Goal: Task Accomplishment & Management: Manage account settings

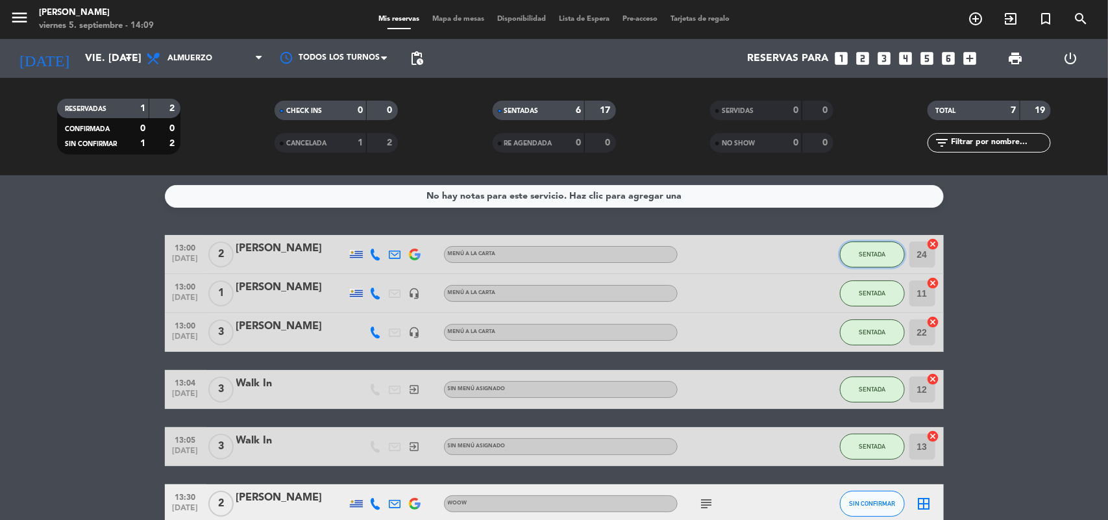
click at [865, 252] on span "SENTADA" at bounding box center [872, 253] width 27 height 7
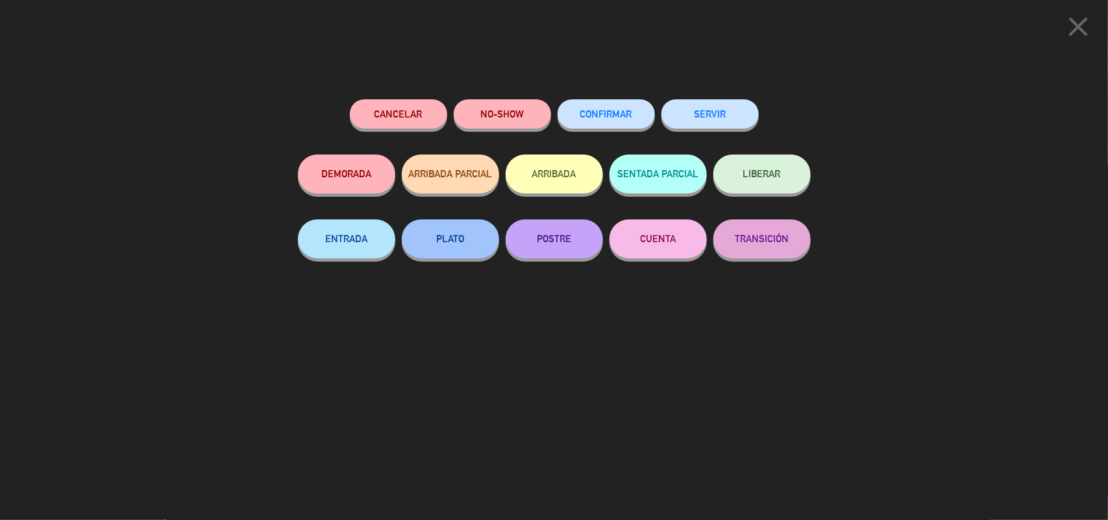
click at [709, 116] on button "SERVIR" at bounding box center [709, 113] width 97 height 29
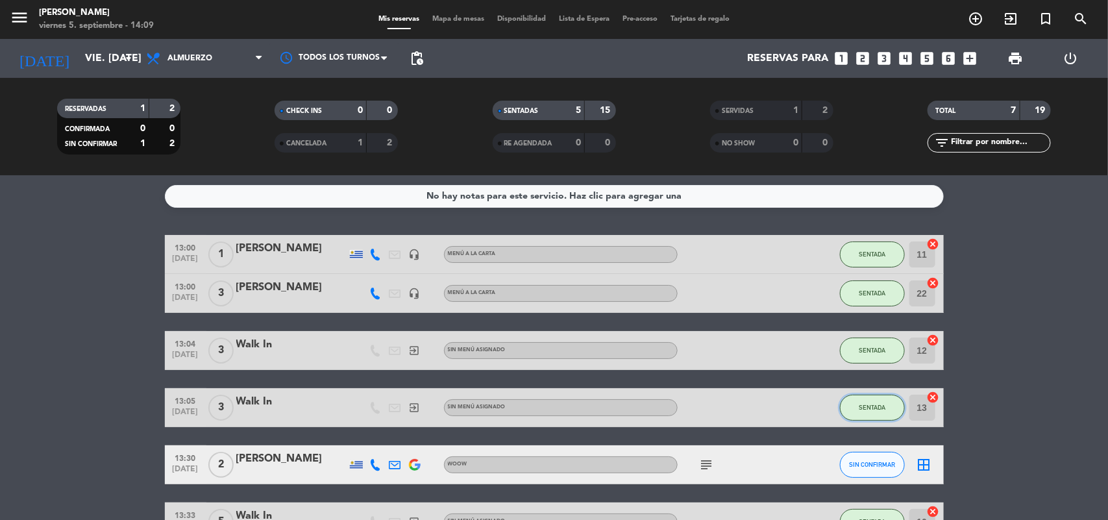
click at [855, 413] on button "SENTADA" at bounding box center [872, 408] width 65 height 26
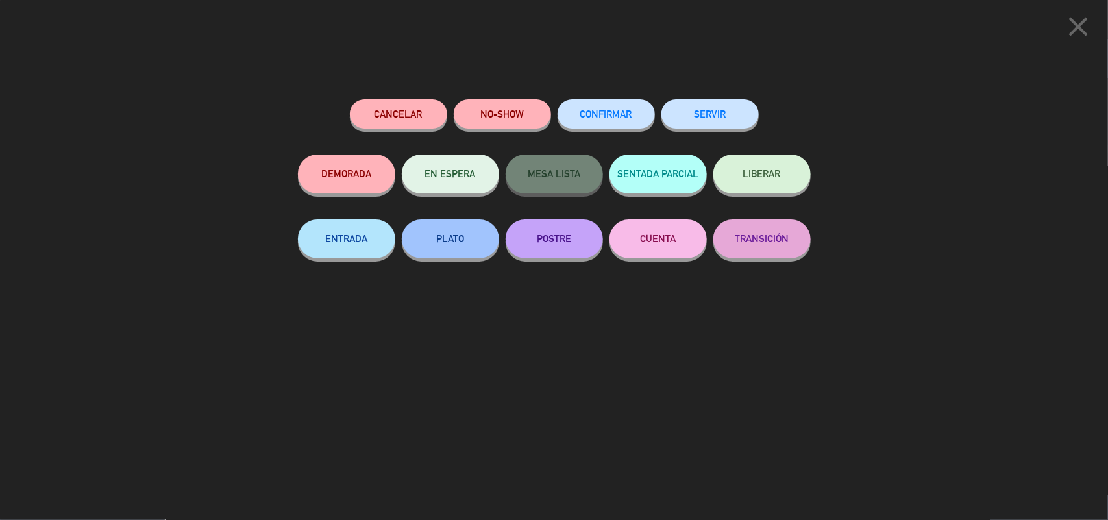
click at [737, 118] on button "SERVIR" at bounding box center [709, 113] width 97 height 29
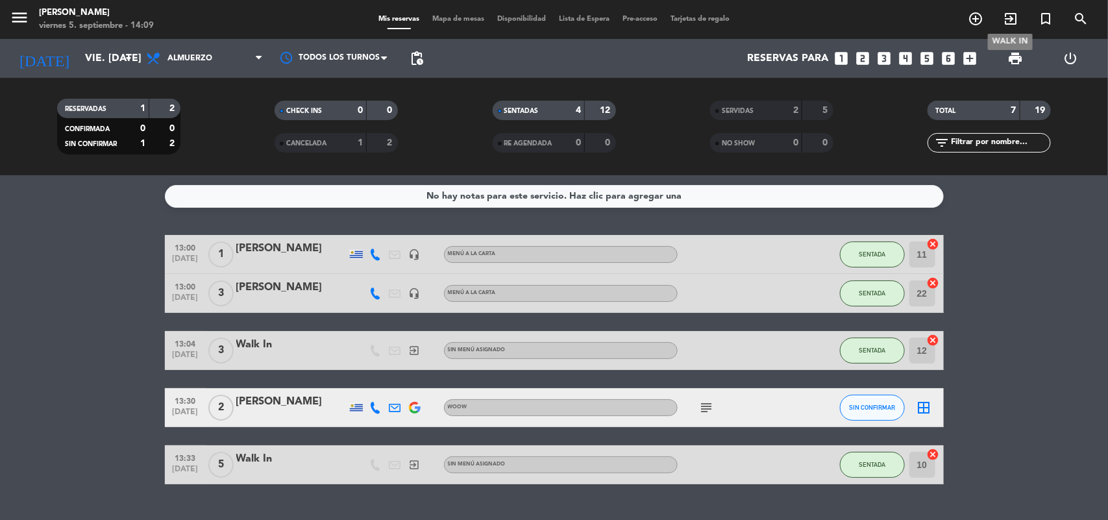
click at [1014, 21] on icon "exit_to_app" at bounding box center [1011, 19] width 16 height 16
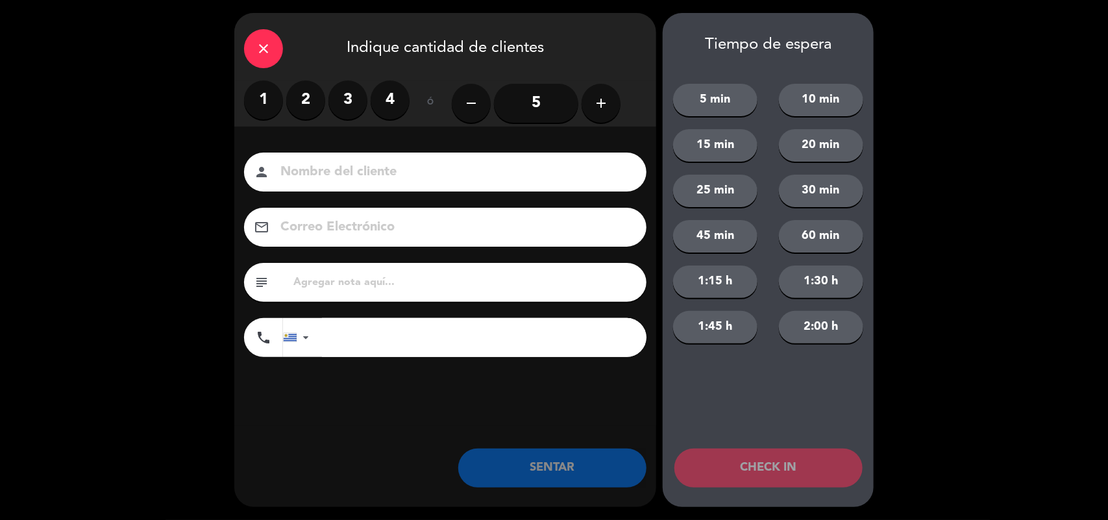
click at [604, 102] on icon "add" at bounding box center [601, 103] width 16 height 16
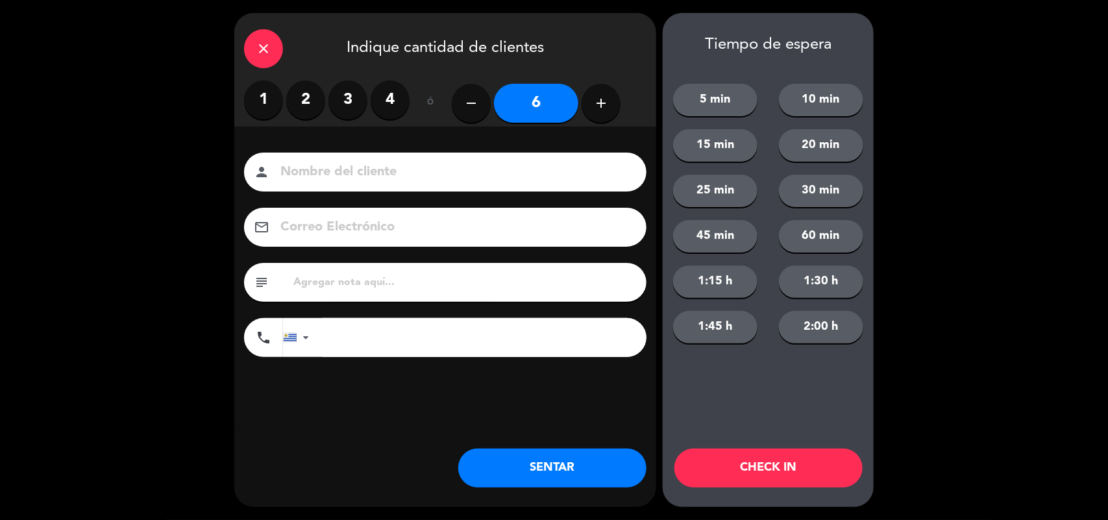
click at [589, 467] on button "SENTAR" at bounding box center [552, 467] width 188 height 39
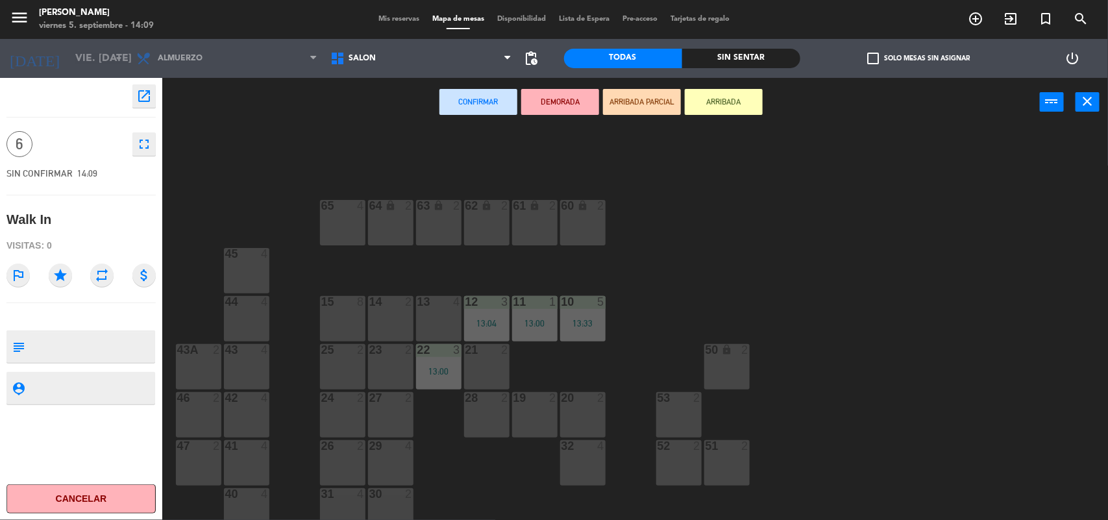
click at [333, 322] on div "15 8" at bounding box center [342, 318] width 45 height 45
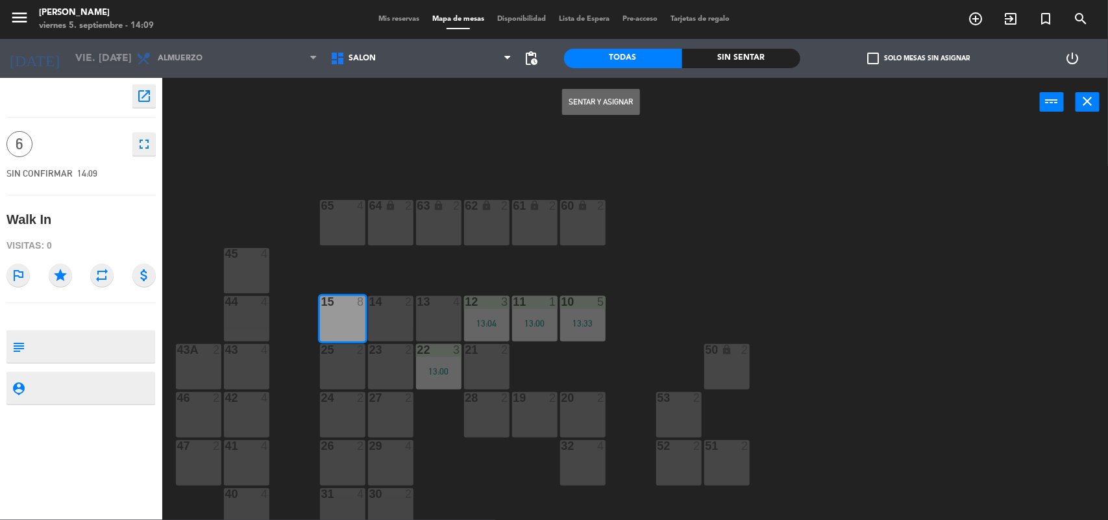
click at [621, 99] on button "Sentar y Asignar" at bounding box center [601, 102] width 78 height 26
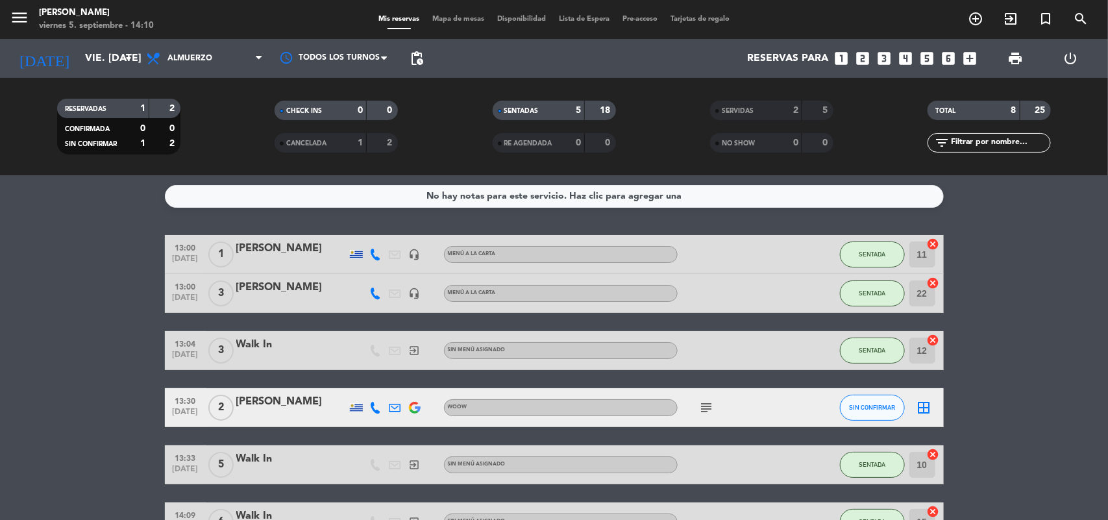
click at [705, 401] on icon "subject" at bounding box center [707, 408] width 16 height 16
click at [923, 408] on icon "border_all" at bounding box center [924, 408] width 16 height 16
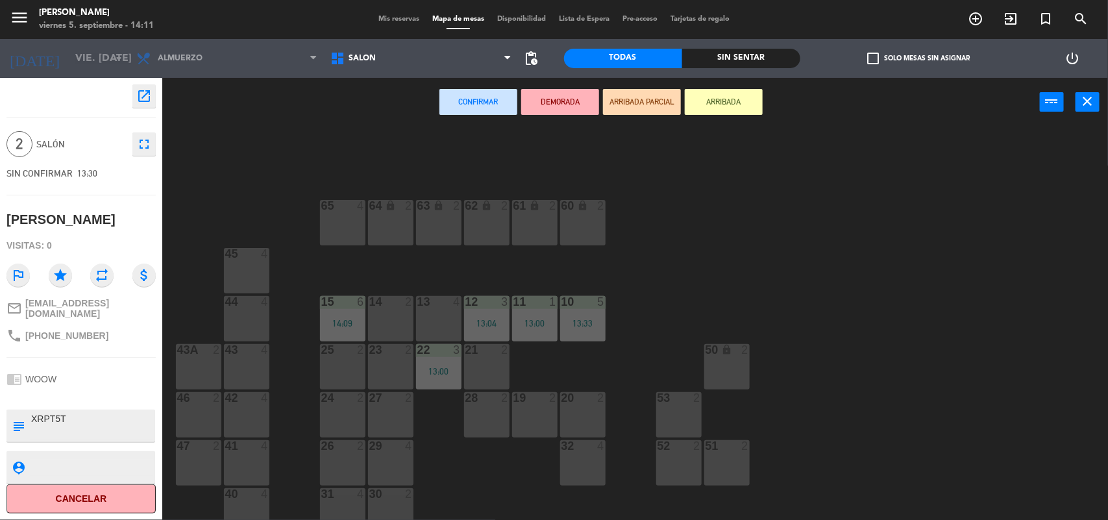
click at [404, 315] on div "14 2" at bounding box center [390, 318] width 45 height 45
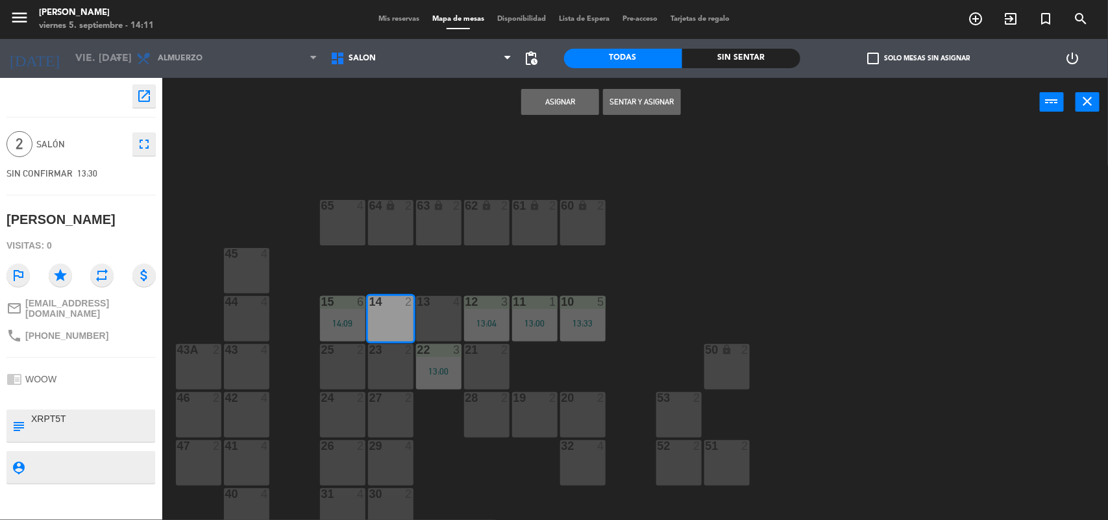
click at [633, 99] on button "Sentar y Asignar" at bounding box center [642, 102] width 78 height 26
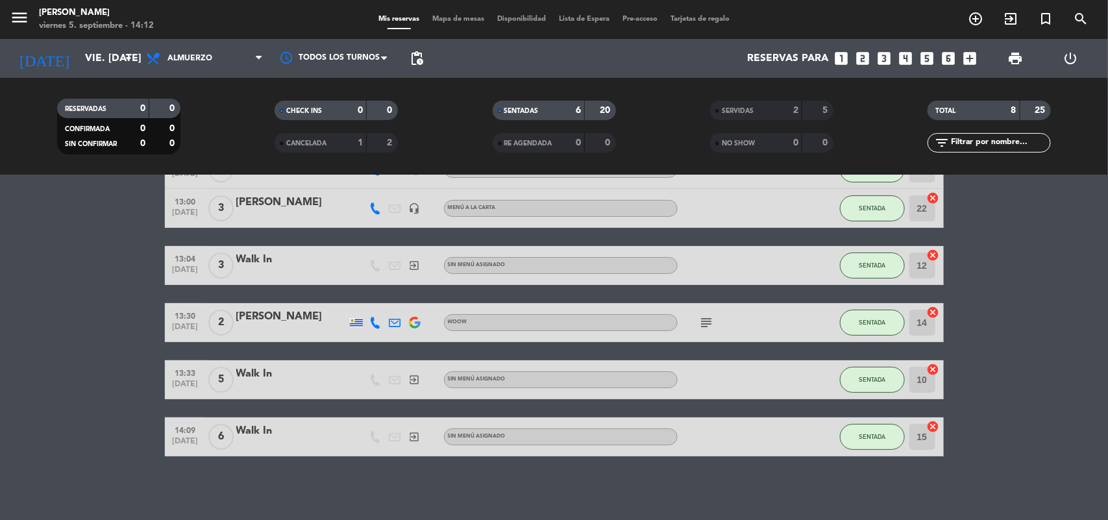
scroll to position [86, 0]
click at [1010, 18] on icon "exit_to_app" at bounding box center [1011, 19] width 16 height 16
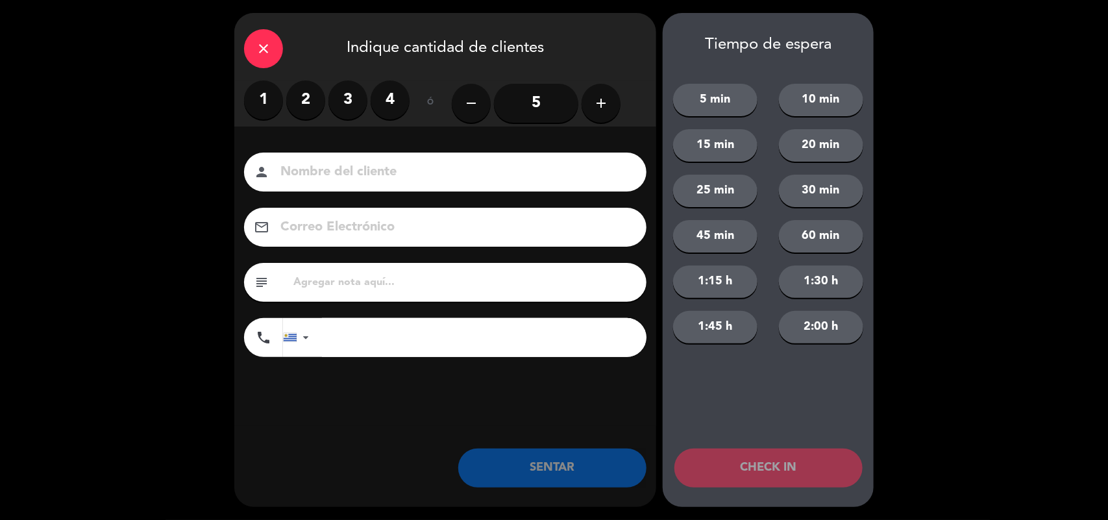
click at [305, 97] on label "2" at bounding box center [305, 99] width 39 height 39
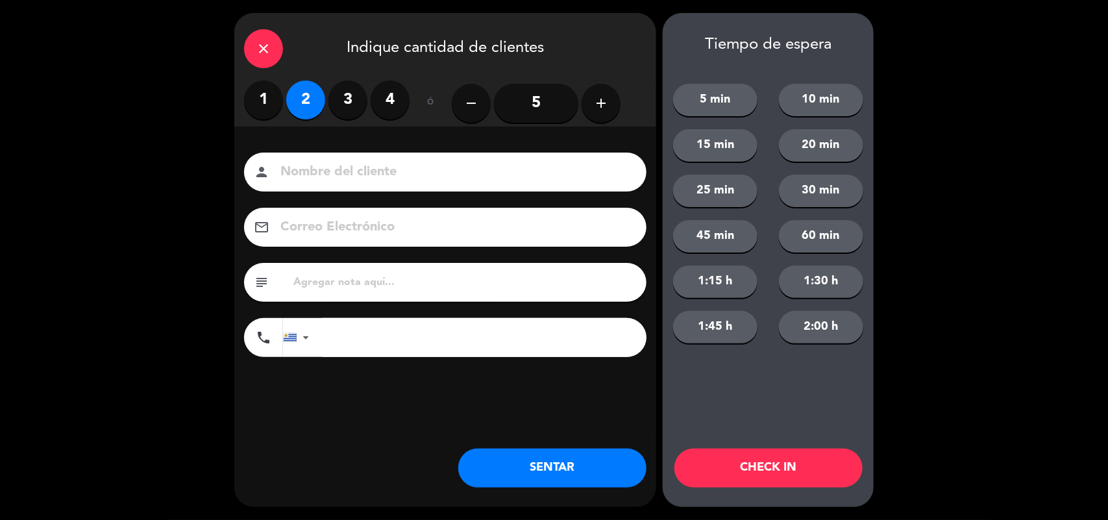
click at [492, 466] on button "SENTAR" at bounding box center [552, 467] width 188 height 39
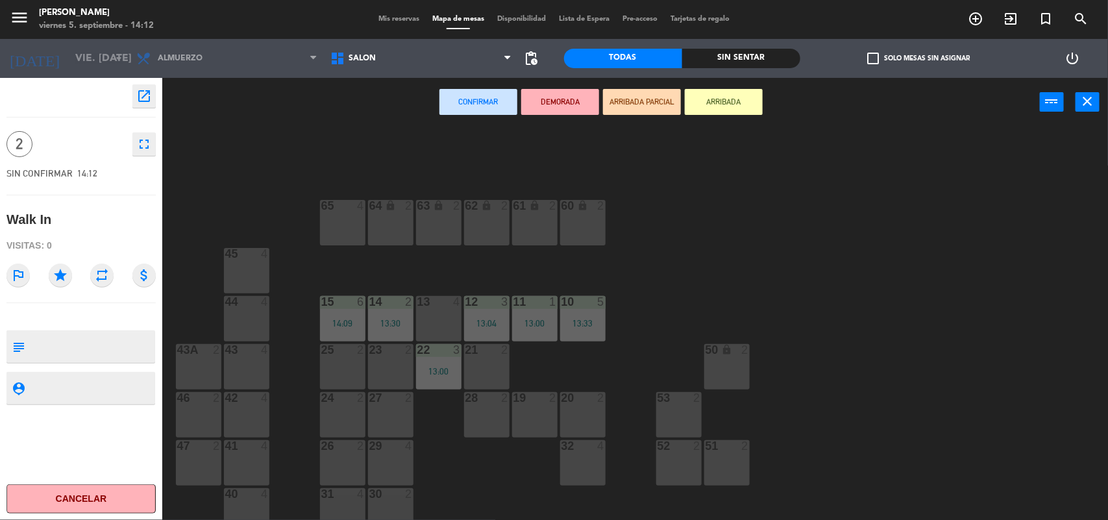
click at [482, 374] on div "21 2" at bounding box center [486, 366] width 45 height 45
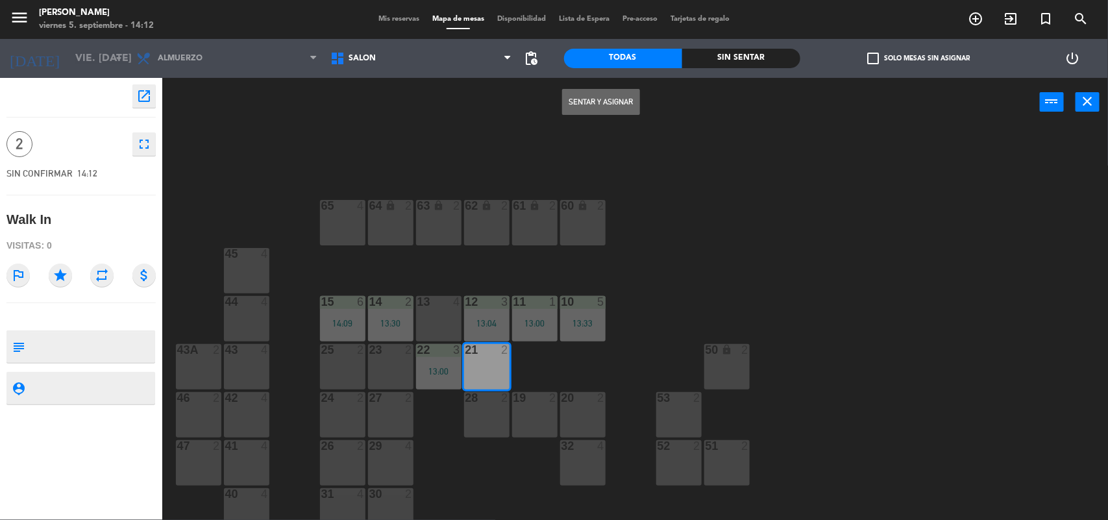
click at [614, 94] on button "Sentar y Asignar" at bounding box center [601, 102] width 78 height 26
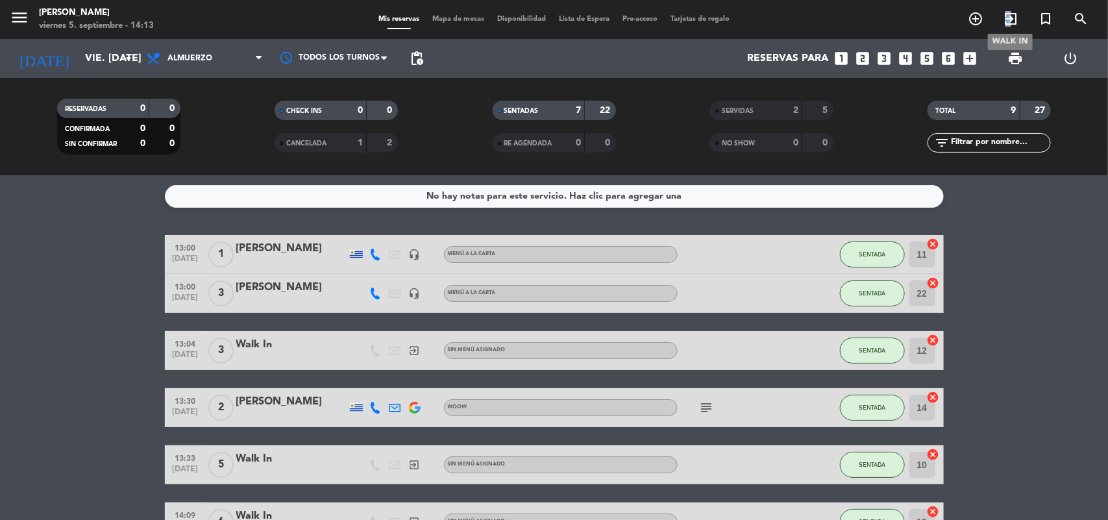
click at [1005, 18] on icon "exit_to_app" at bounding box center [1011, 19] width 16 height 16
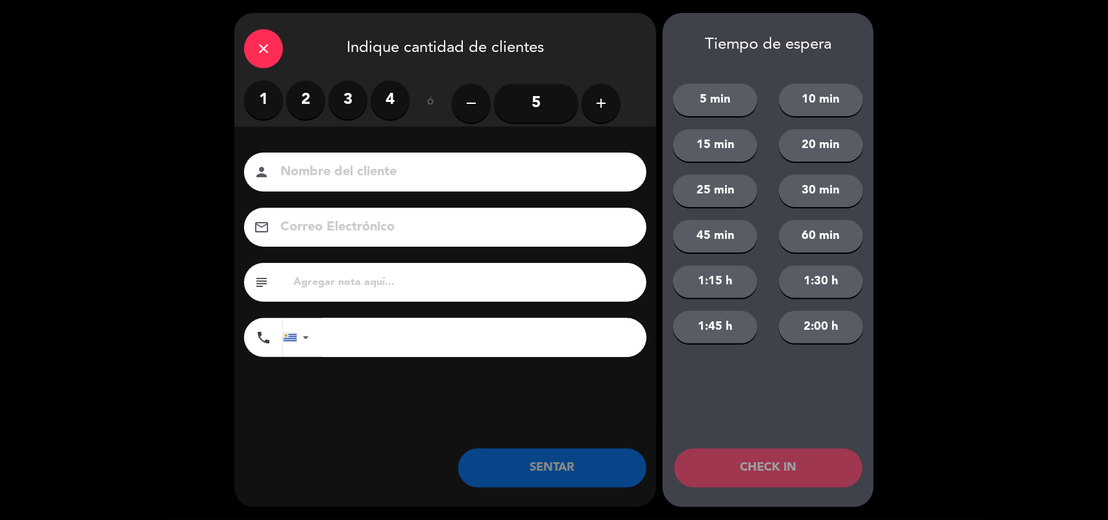
click at [302, 103] on label "2" at bounding box center [305, 99] width 39 height 39
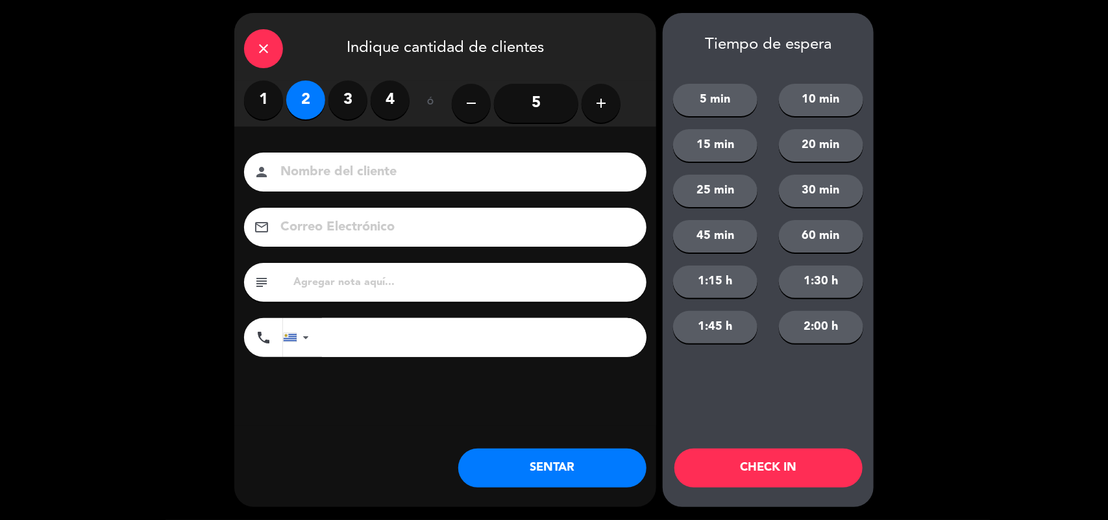
click at [509, 485] on button "SENTAR" at bounding box center [552, 467] width 188 height 39
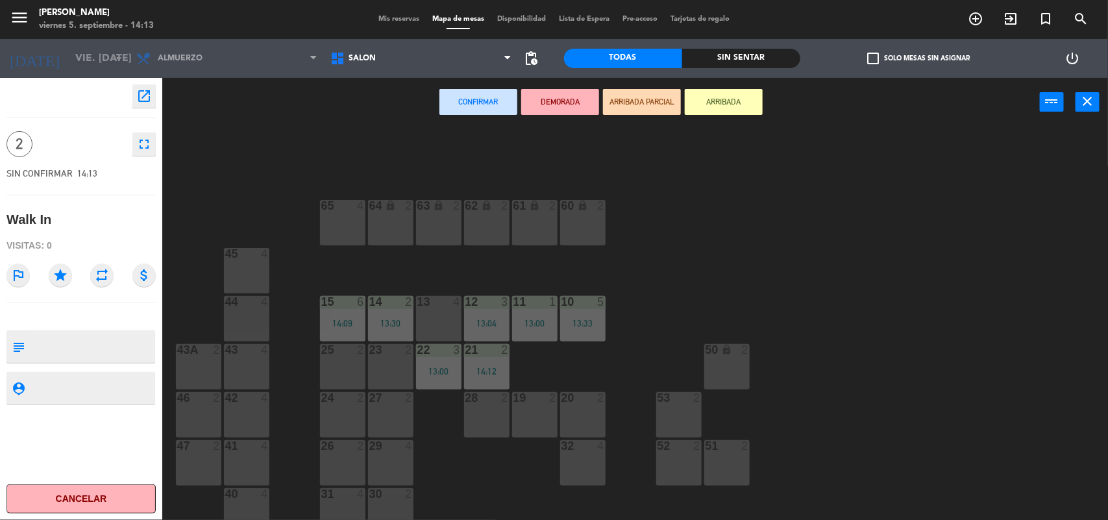
click at [568, 463] on div "32 4" at bounding box center [582, 462] width 45 height 45
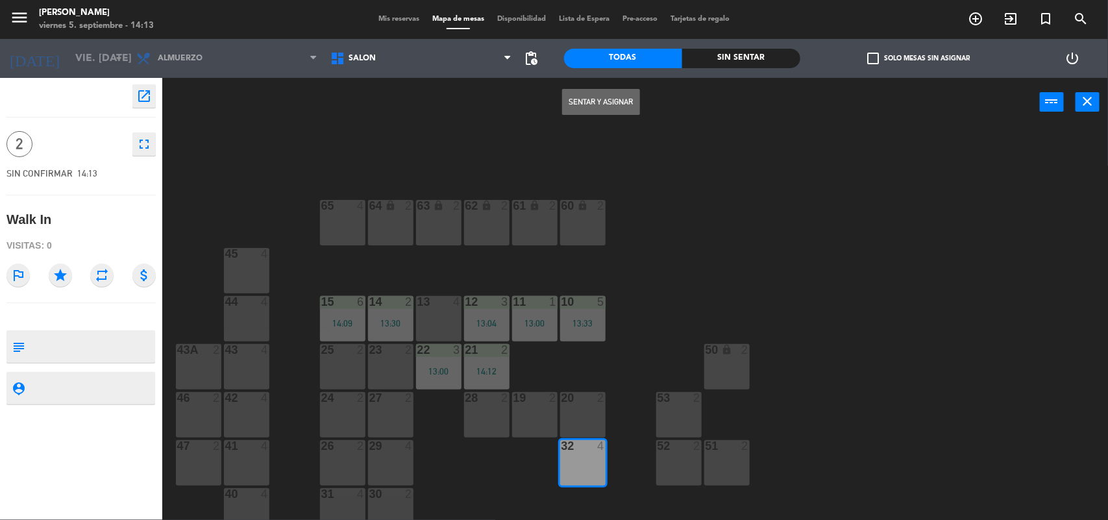
click at [615, 96] on button "Sentar y Asignar" at bounding box center [601, 102] width 78 height 26
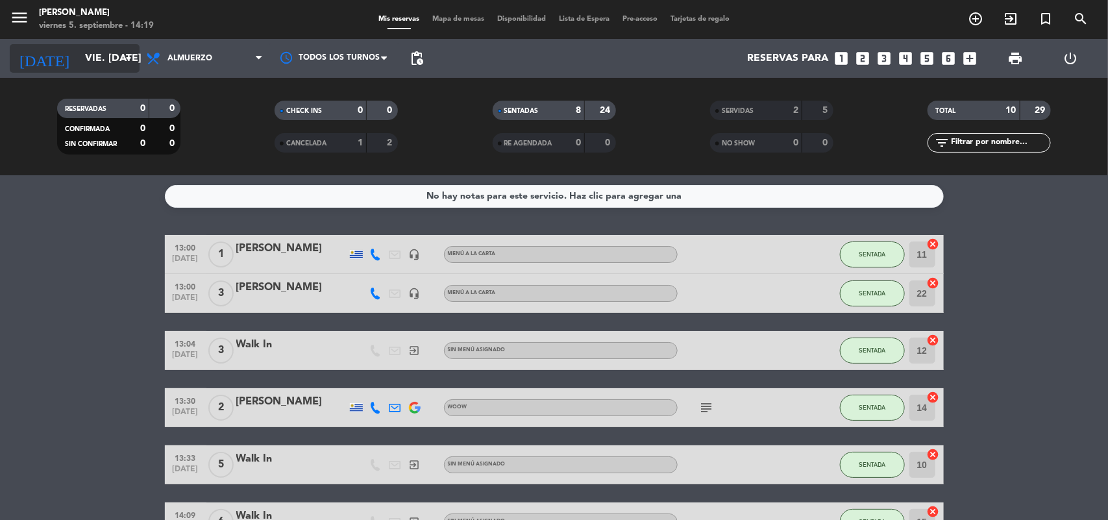
click at [105, 70] on input "vie. [DATE]" at bounding box center [147, 58] width 137 height 25
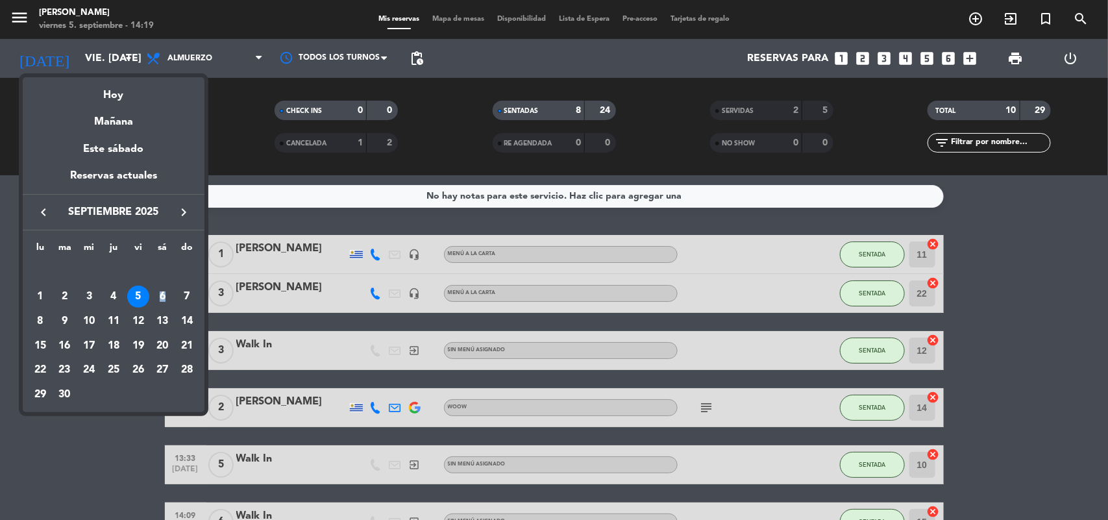
click at [165, 286] on td "6" at bounding box center [163, 296] width 25 height 25
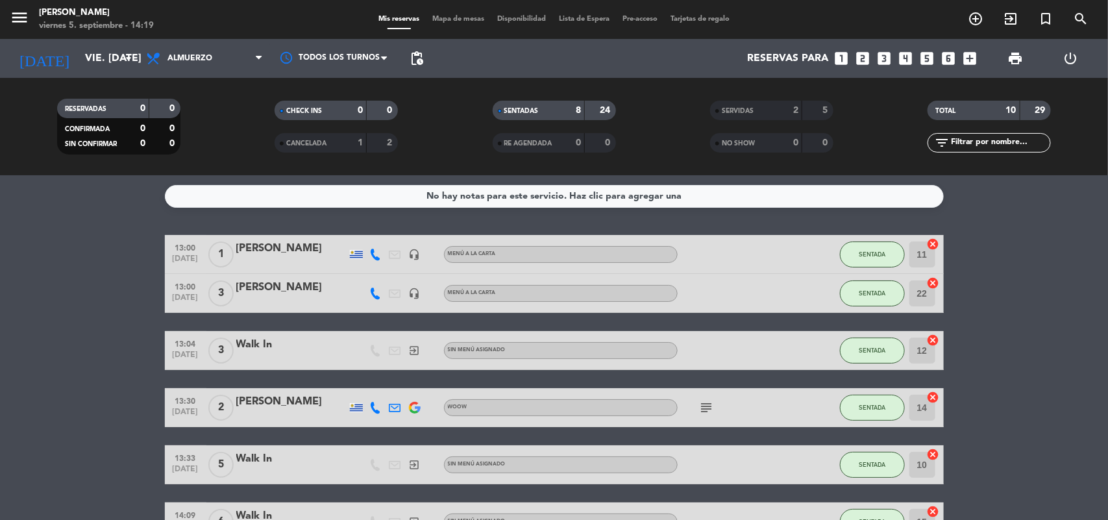
type input "sáb. [DATE]"
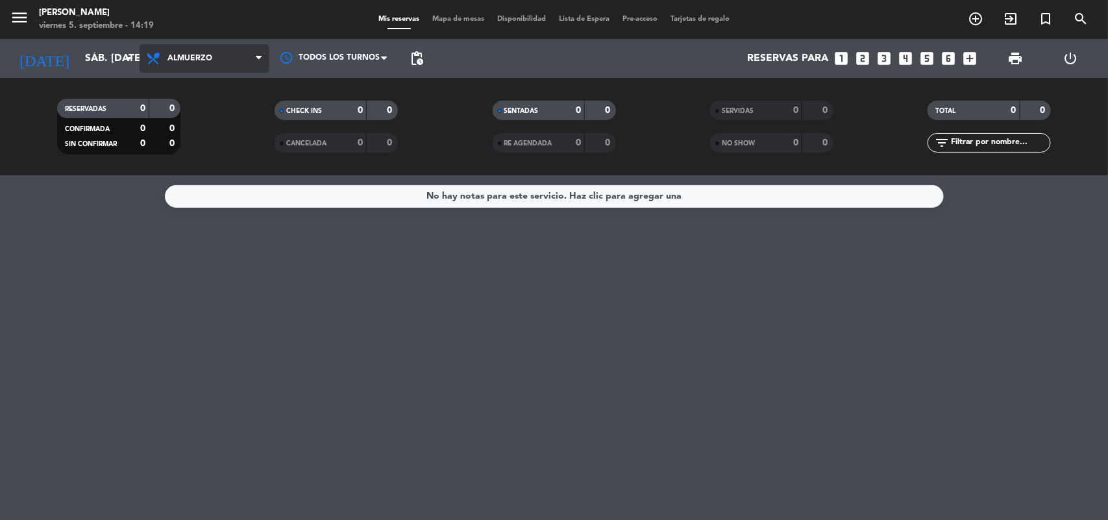
click at [219, 67] on span "Almuerzo" at bounding box center [205, 58] width 130 height 29
click at [236, 154] on div "menu [PERSON_NAME] 5. septiembre - 14:19 Mis reservas Mapa de mesas Disponibili…" at bounding box center [554, 87] width 1108 height 175
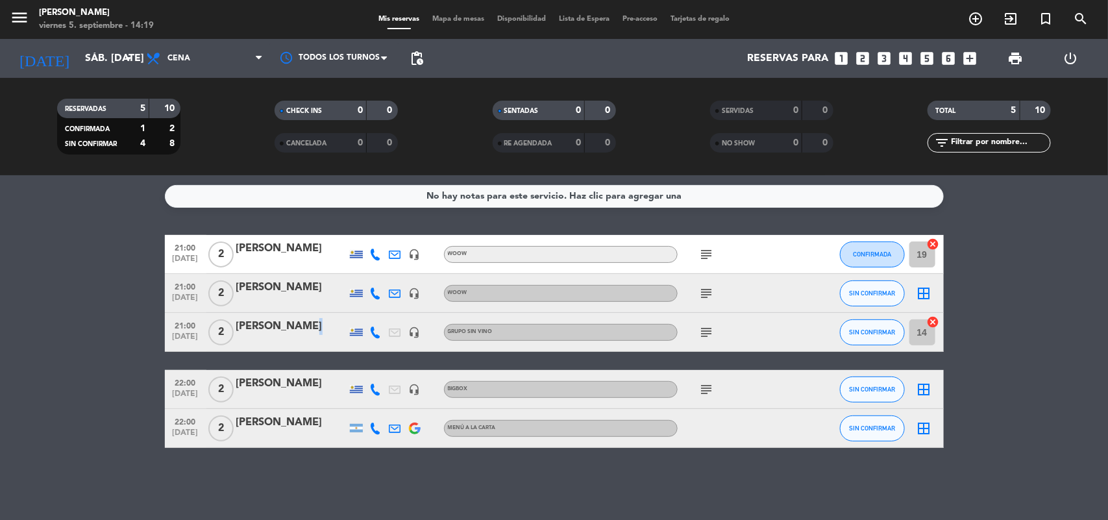
click at [315, 335] on div "[PERSON_NAME]" at bounding box center [291, 331] width 110 height 27
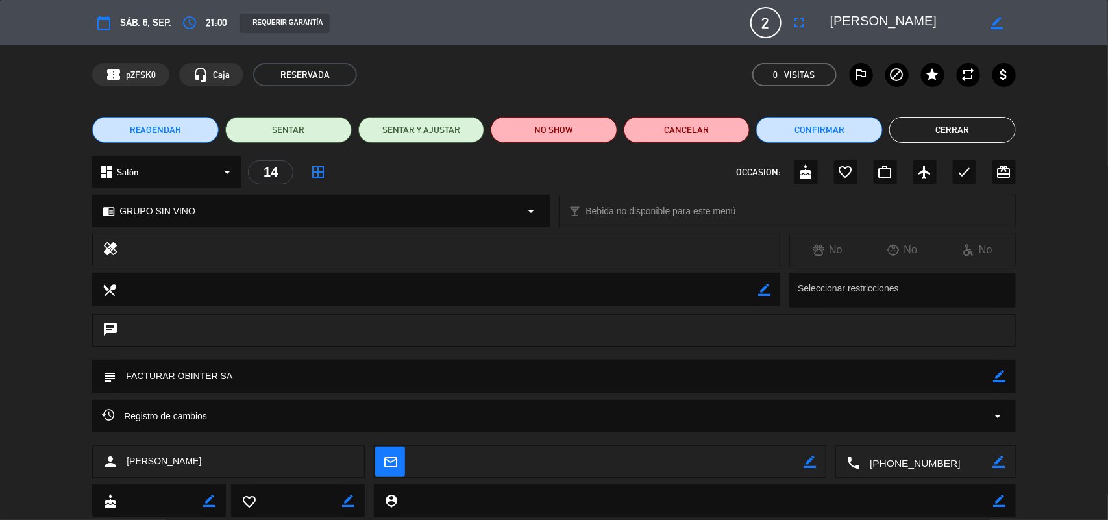
click at [313, 171] on icon "border_all" at bounding box center [318, 172] width 16 height 16
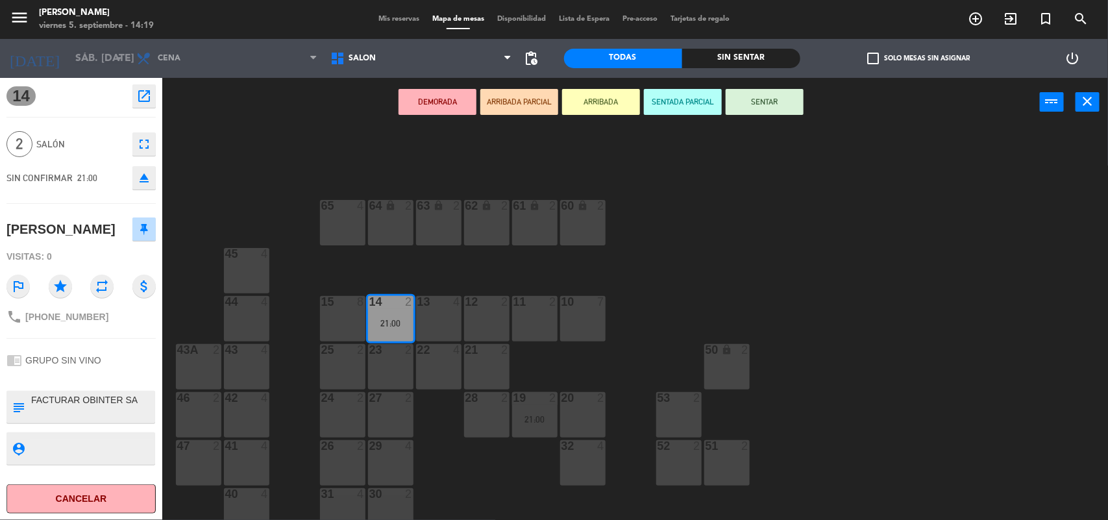
click at [138, 146] on icon "fullscreen" at bounding box center [144, 144] width 16 height 16
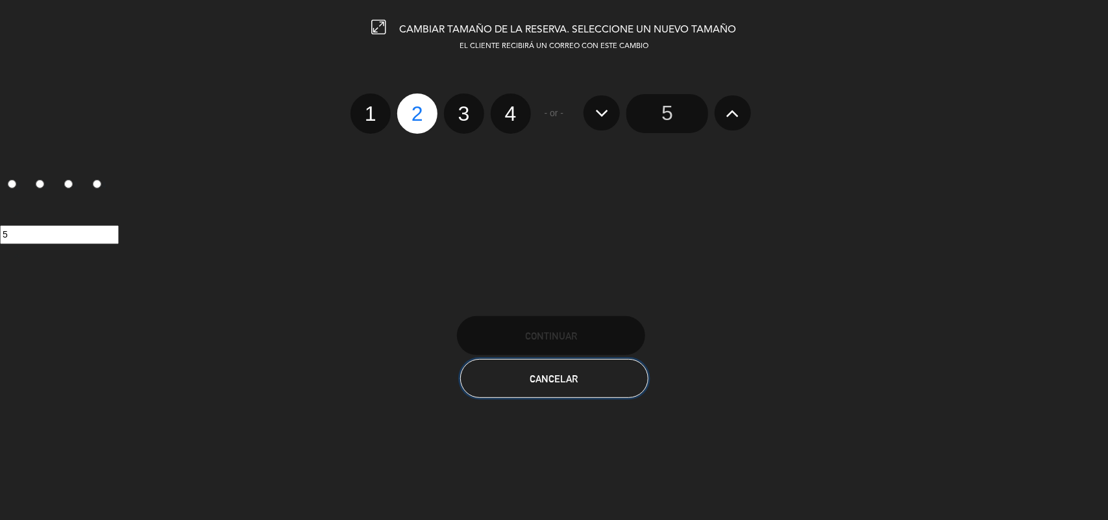
click at [567, 380] on span "Cancelar" at bounding box center [554, 378] width 48 height 11
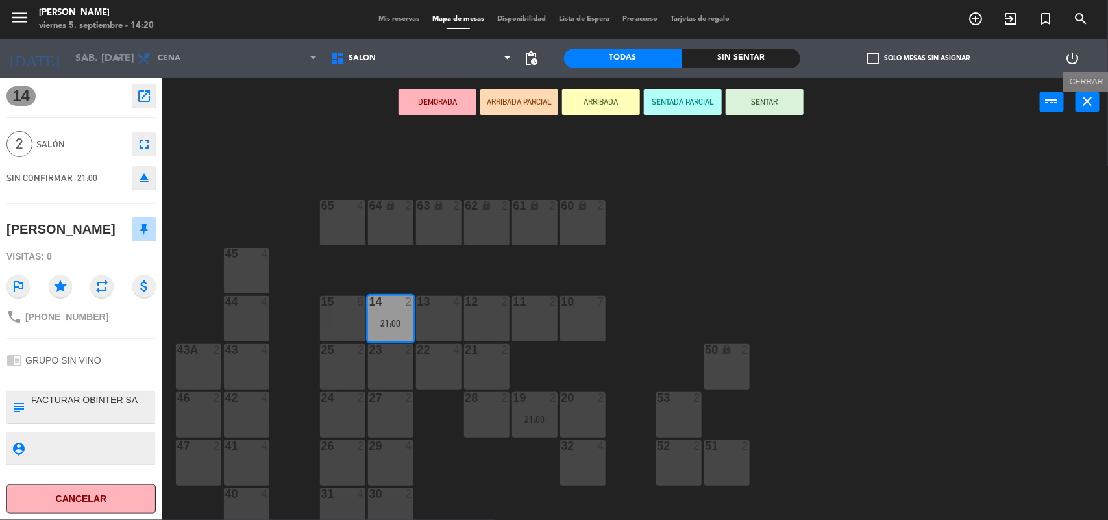
click at [1095, 107] on icon "close" at bounding box center [1088, 101] width 16 height 16
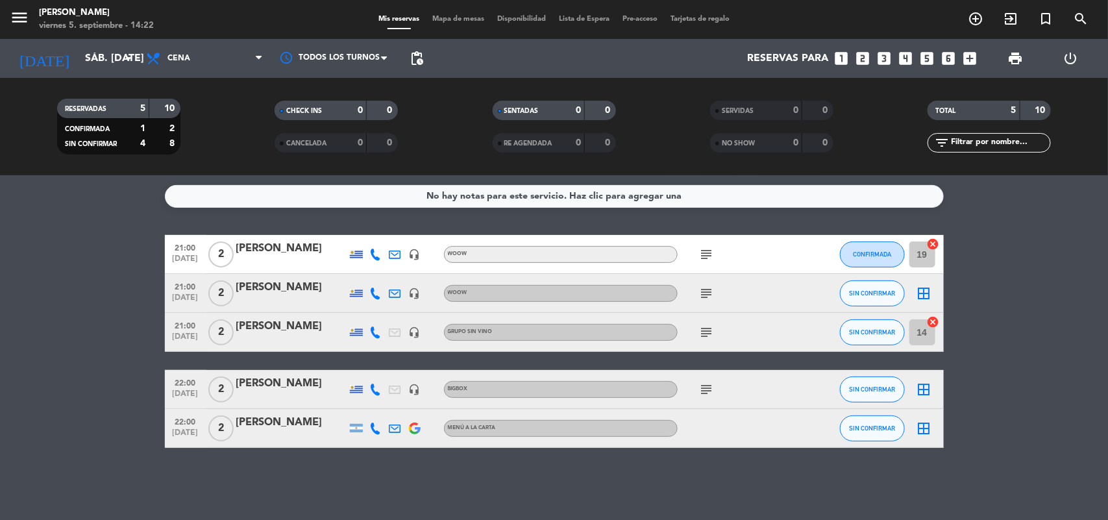
click at [320, 330] on div "[PERSON_NAME]" at bounding box center [291, 326] width 110 height 17
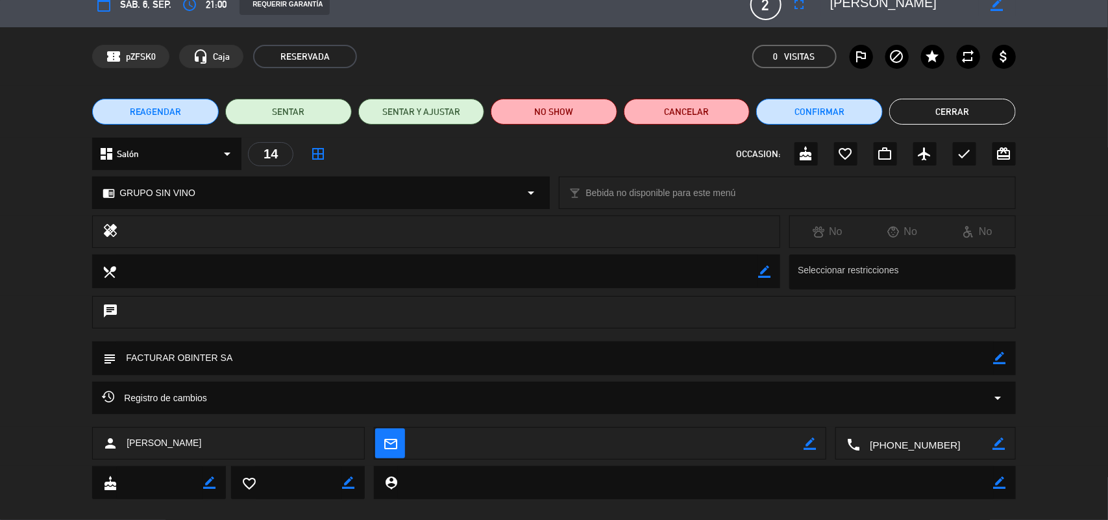
scroll to position [36, 0]
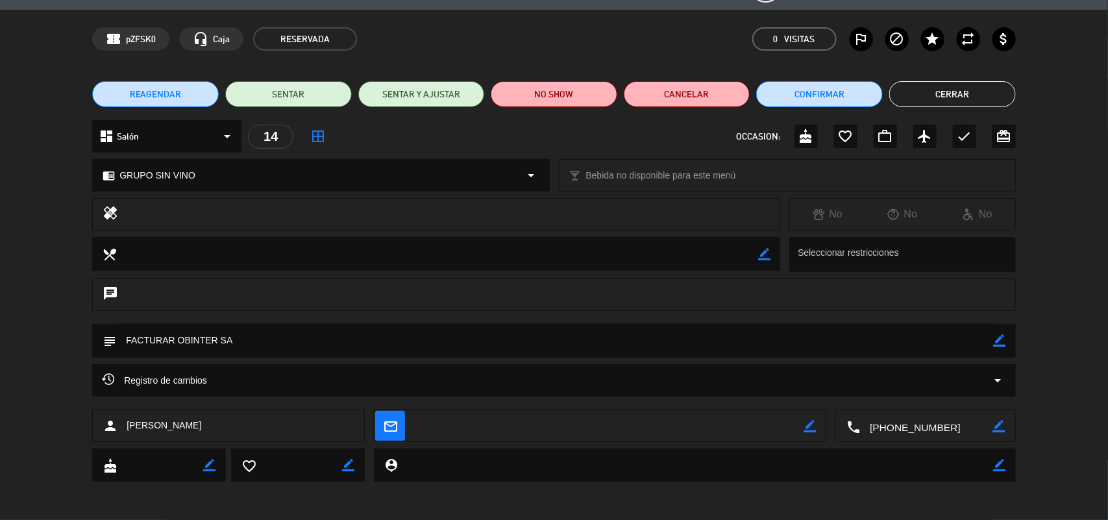
click at [199, 96] on button "REAGENDAR" at bounding box center [155, 94] width 127 height 26
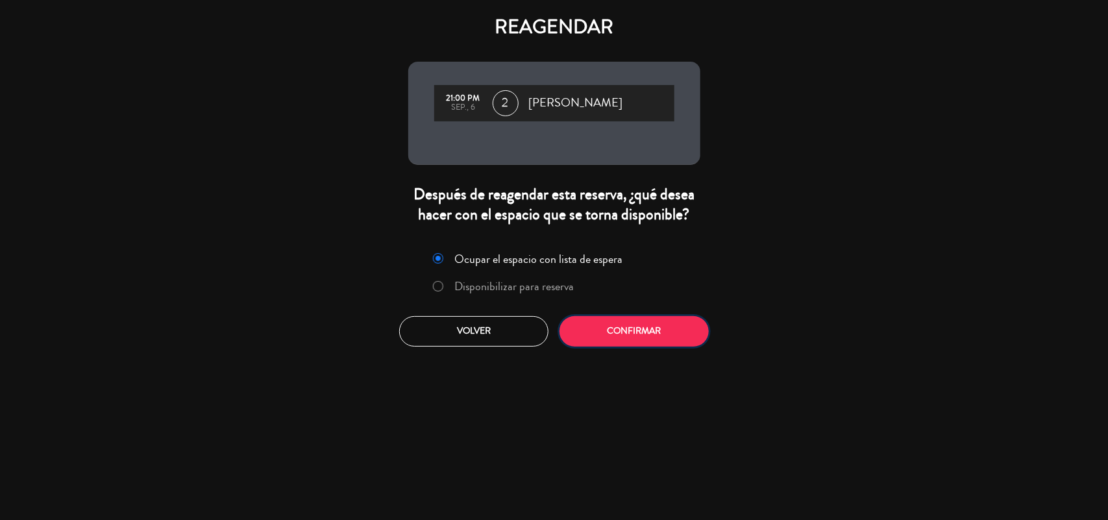
click at [623, 334] on button "Confirmar" at bounding box center [633, 331] width 149 height 31
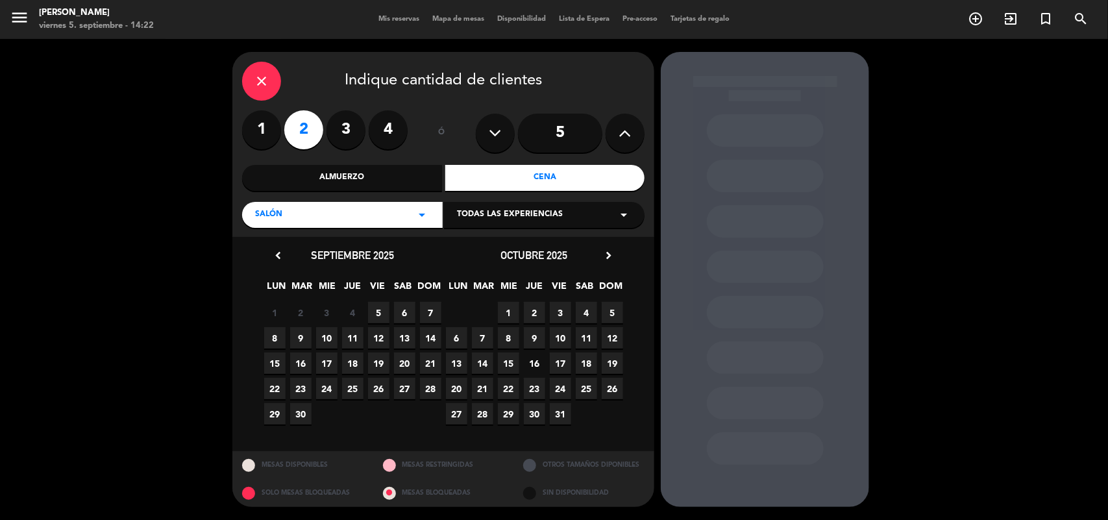
click at [406, 335] on span "13" at bounding box center [404, 337] width 21 height 21
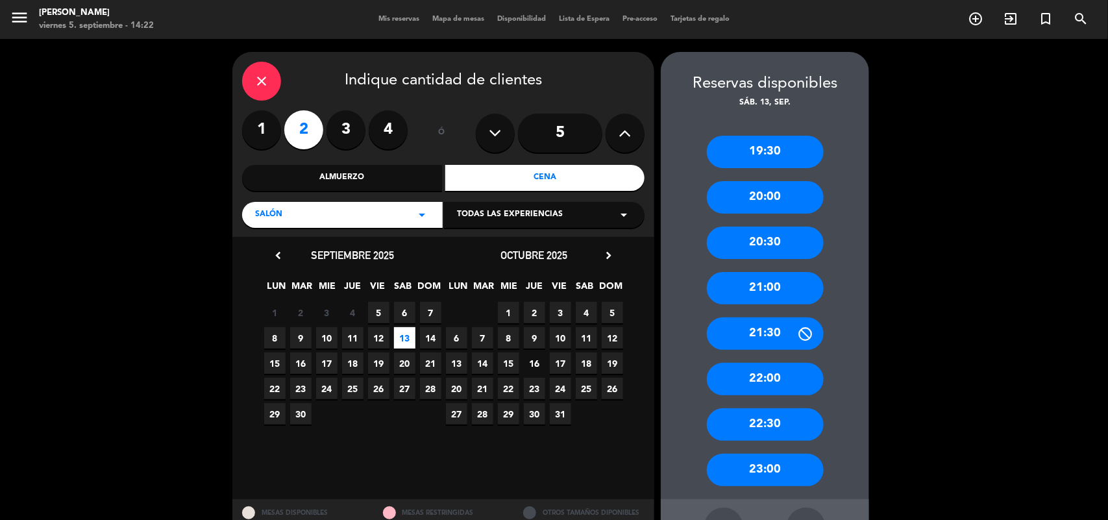
click at [768, 292] on div "21:00" at bounding box center [765, 288] width 117 height 32
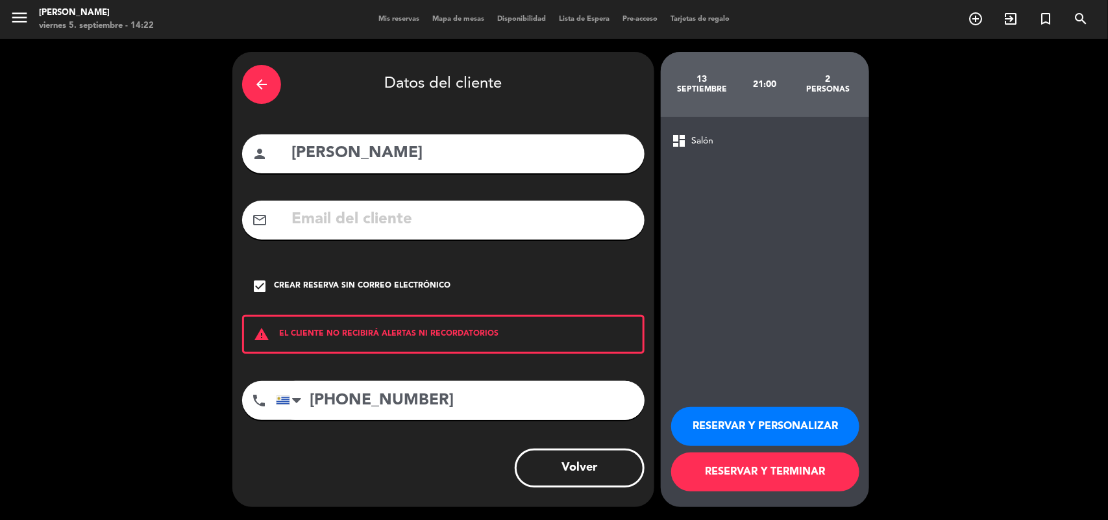
click at [758, 419] on button "RESERVAR Y PERSONALIZAR" at bounding box center [765, 426] width 188 height 39
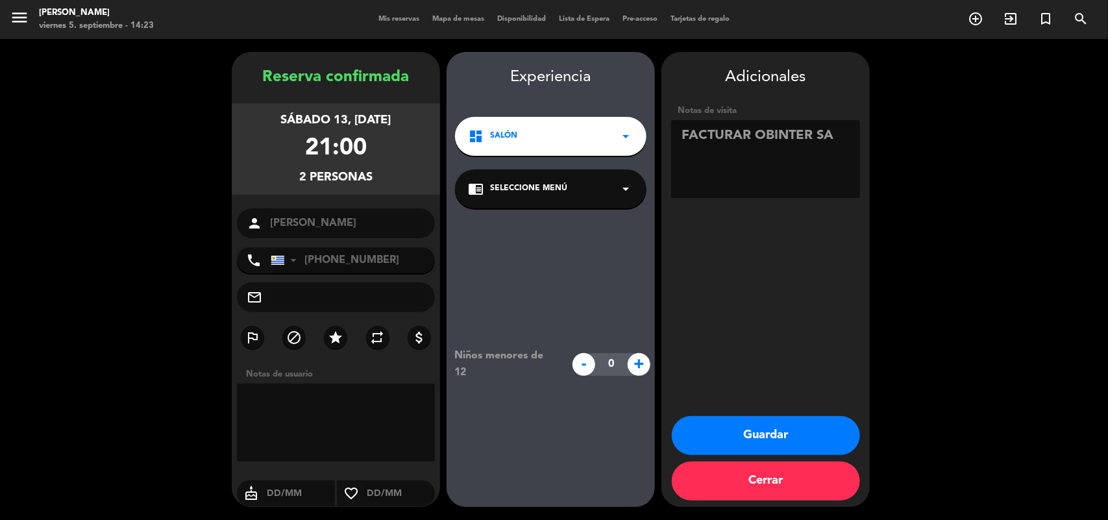
click at [629, 189] on icon "arrow_drop_down" at bounding box center [626, 189] width 16 height 16
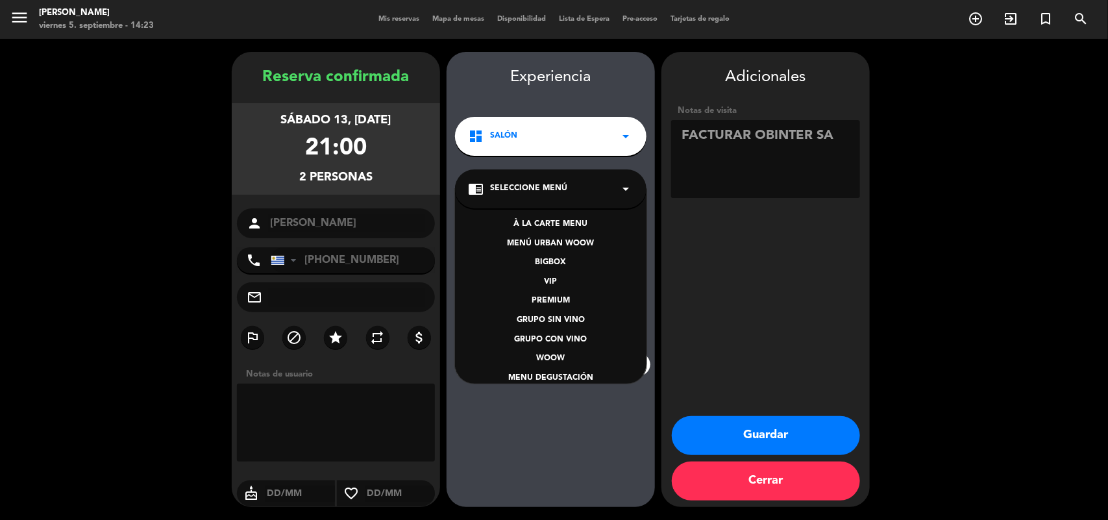
click at [570, 315] on div "GRUPO SIN VINO" at bounding box center [550, 320] width 165 height 13
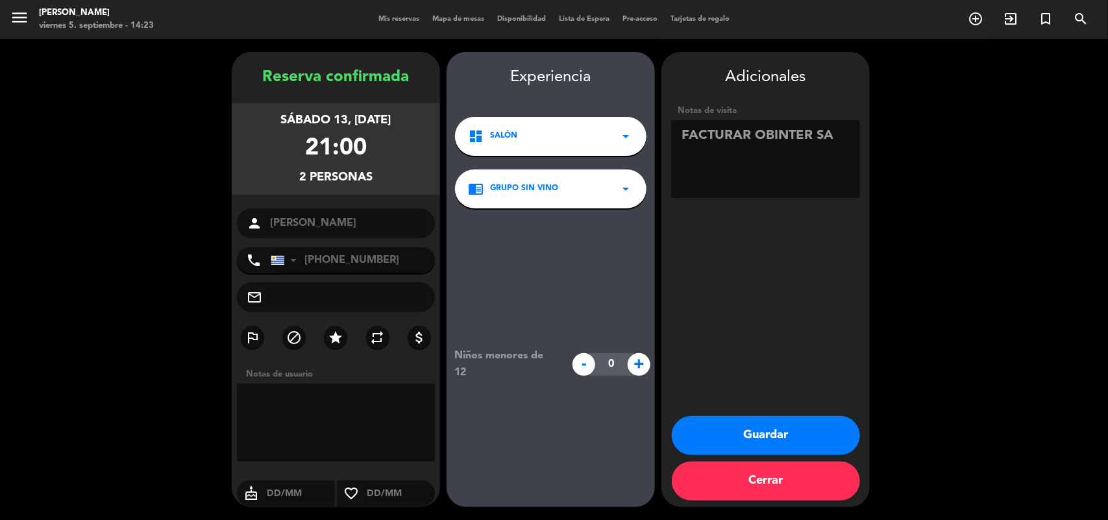
click at [808, 438] on button "Guardar" at bounding box center [766, 435] width 188 height 39
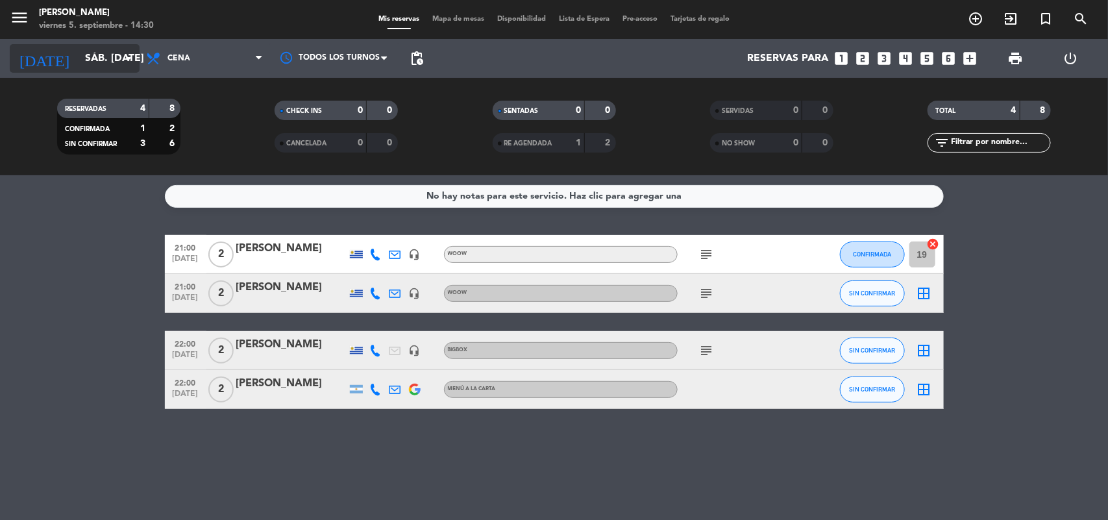
click at [85, 57] on input "sáb. [DATE]" at bounding box center [147, 58] width 137 height 25
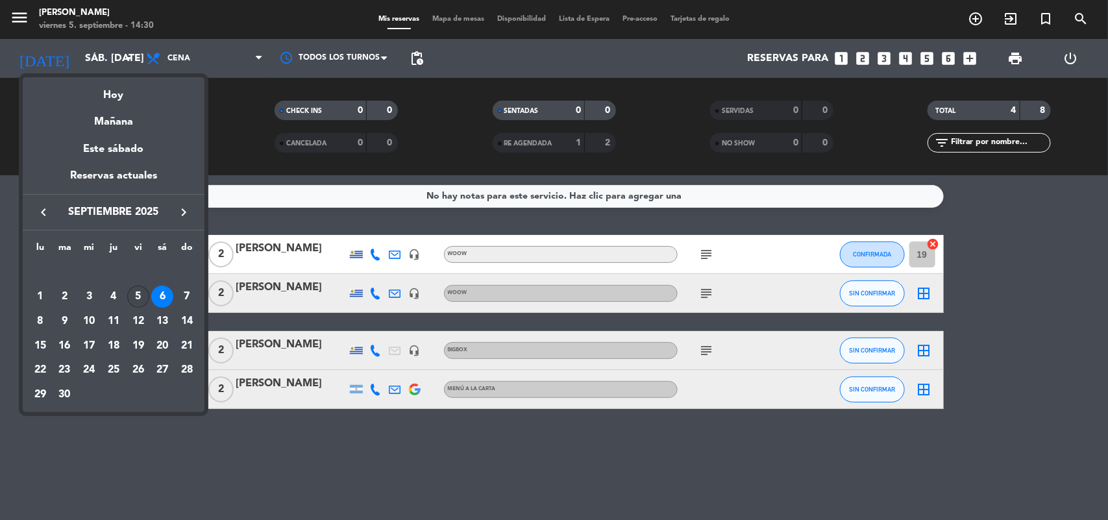
click at [138, 297] on div "5" at bounding box center [138, 297] width 22 height 22
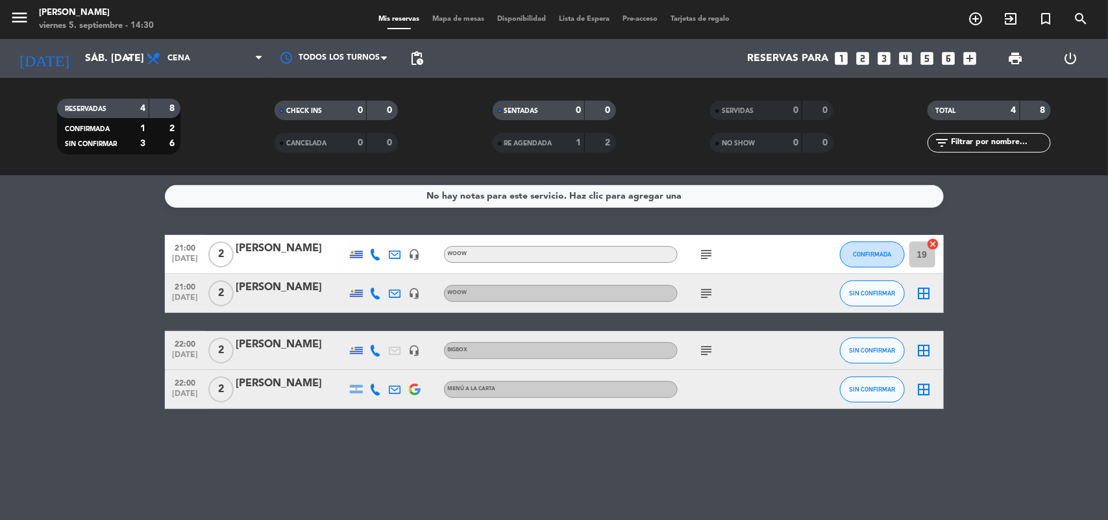
type input "vie. [DATE]"
click at [195, 47] on span "Cena" at bounding box center [205, 58] width 130 height 29
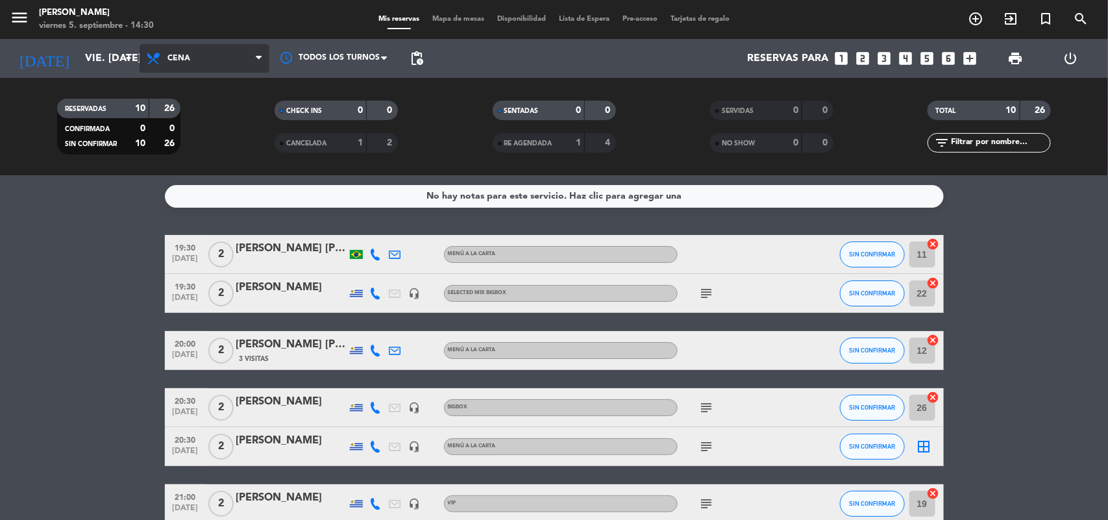
click at [197, 67] on span "Cena" at bounding box center [205, 58] width 130 height 29
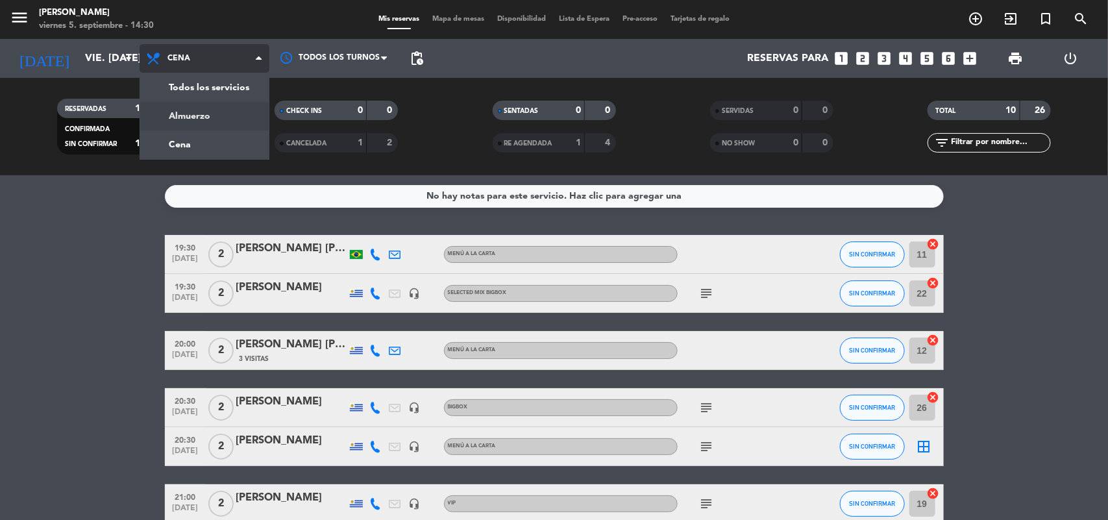
click at [208, 112] on div "menu [PERSON_NAME] 5. septiembre - 14:30 Mis reservas Mapa de mesas Disponibili…" at bounding box center [554, 87] width 1108 height 175
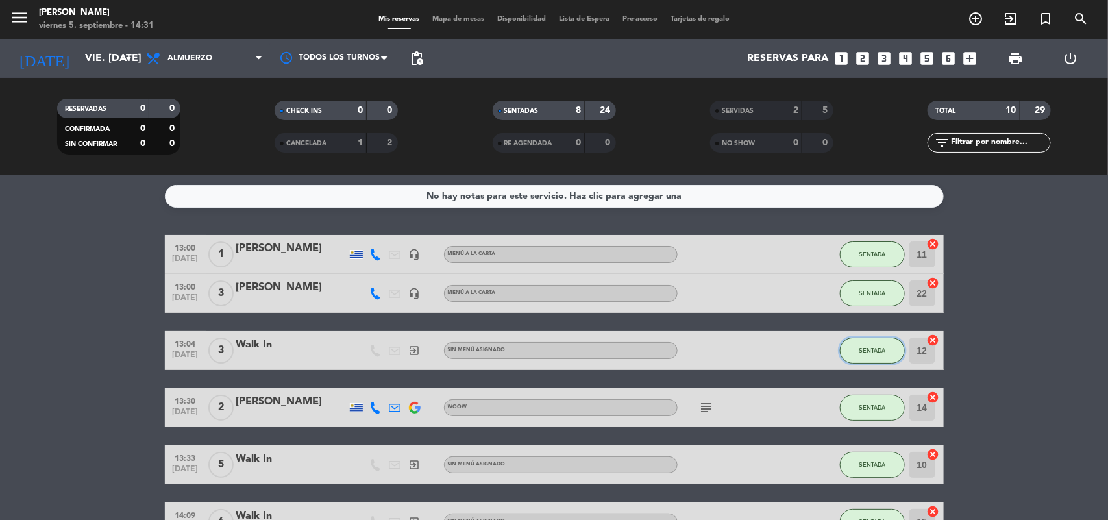
click at [884, 344] on button "SENTADA" at bounding box center [872, 350] width 65 height 26
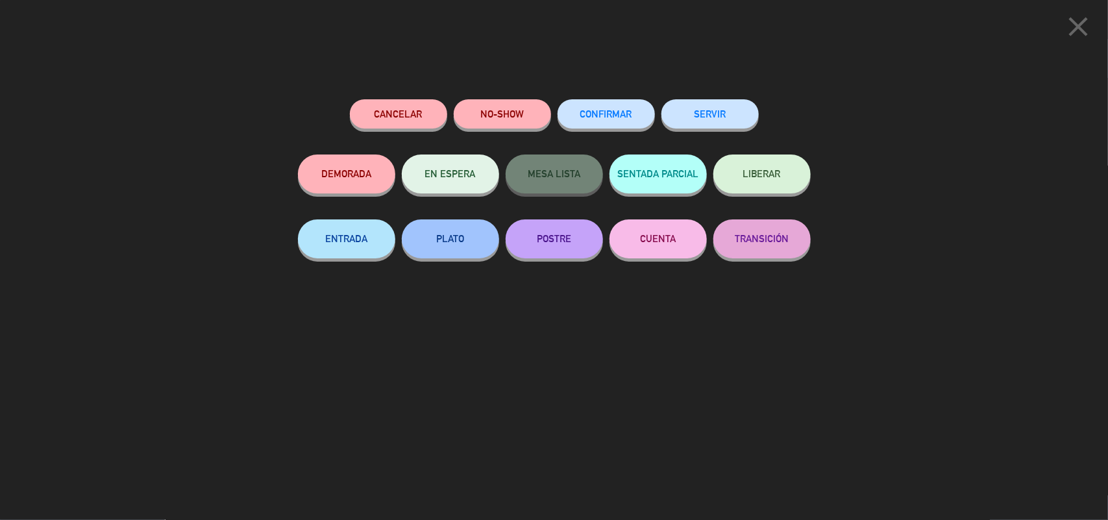
click at [737, 104] on button "SERVIR" at bounding box center [709, 113] width 97 height 29
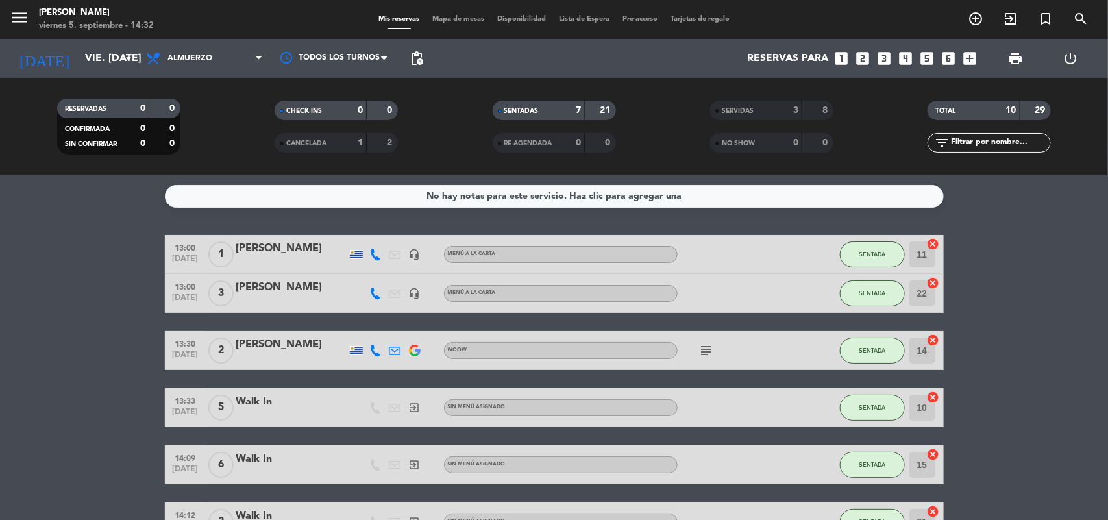
scroll to position [81, 0]
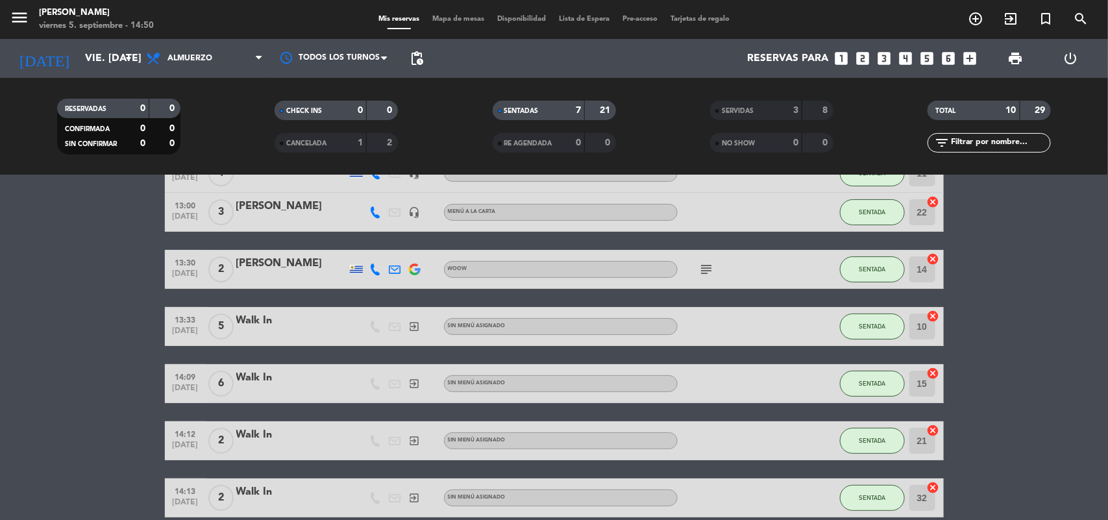
click at [47, 433] on bookings-row "13:00 [DATE] 1 [PERSON_NAME] headset_mic MENÚ A LA CARTA SENTADA 11 cancel 13:0…" at bounding box center [554, 335] width 1108 height 363
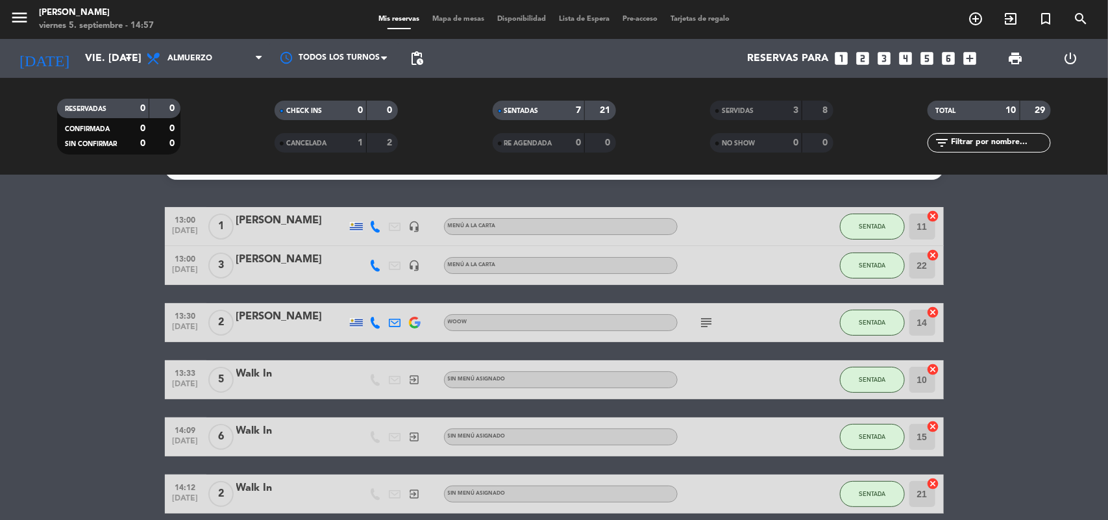
scroll to position [0, 0]
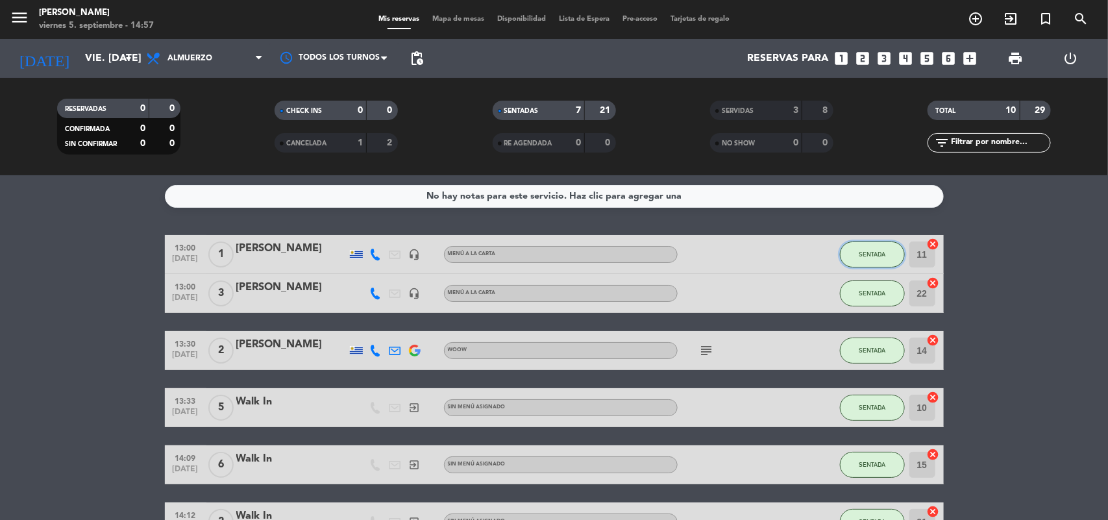
click at [885, 261] on button "SENTADA" at bounding box center [872, 254] width 65 height 26
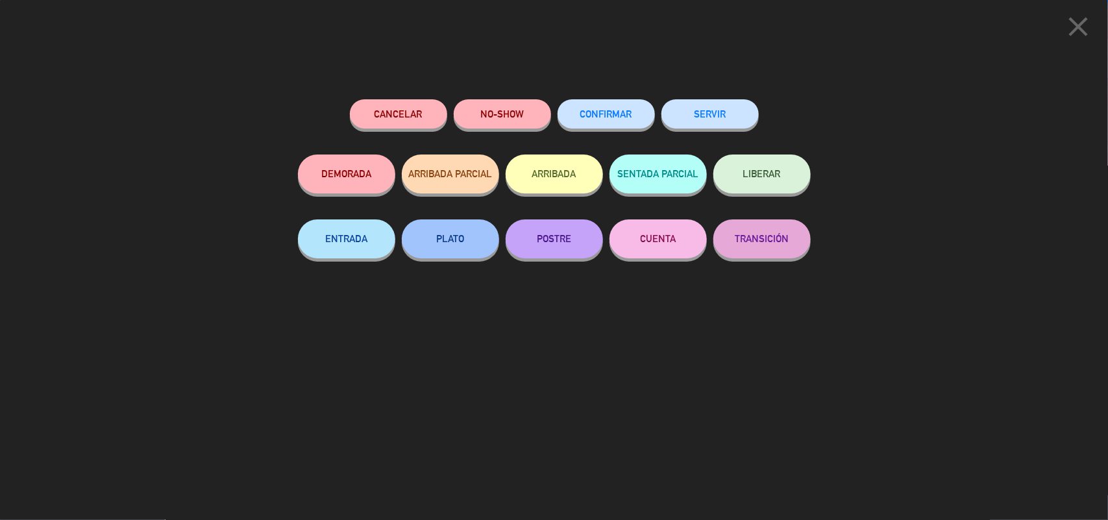
click at [729, 121] on button "SERVIR" at bounding box center [709, 113] width 97 height 29
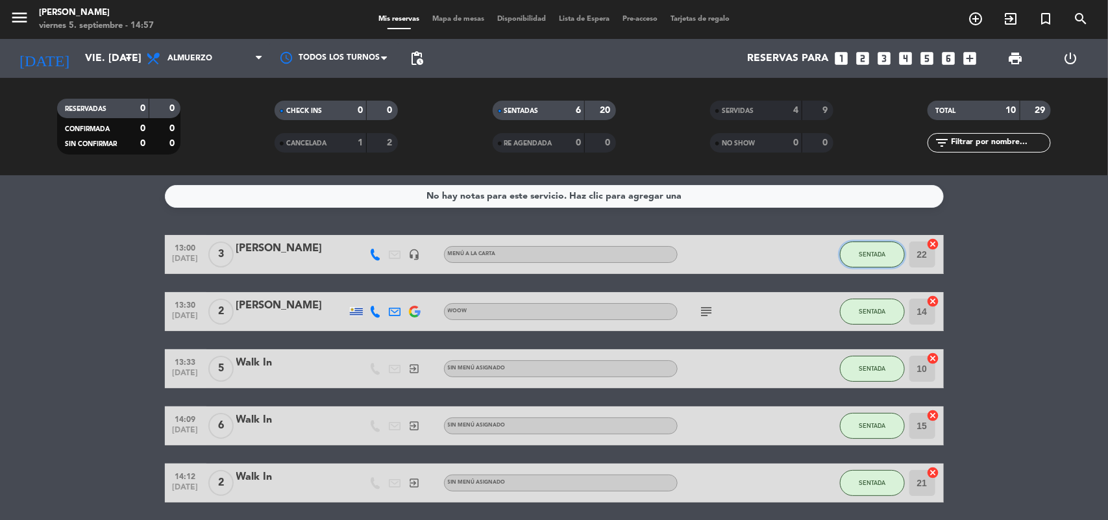
click at [874, 260] on button "SENTADA" at bounding box center [872, 254] width 65 height 26
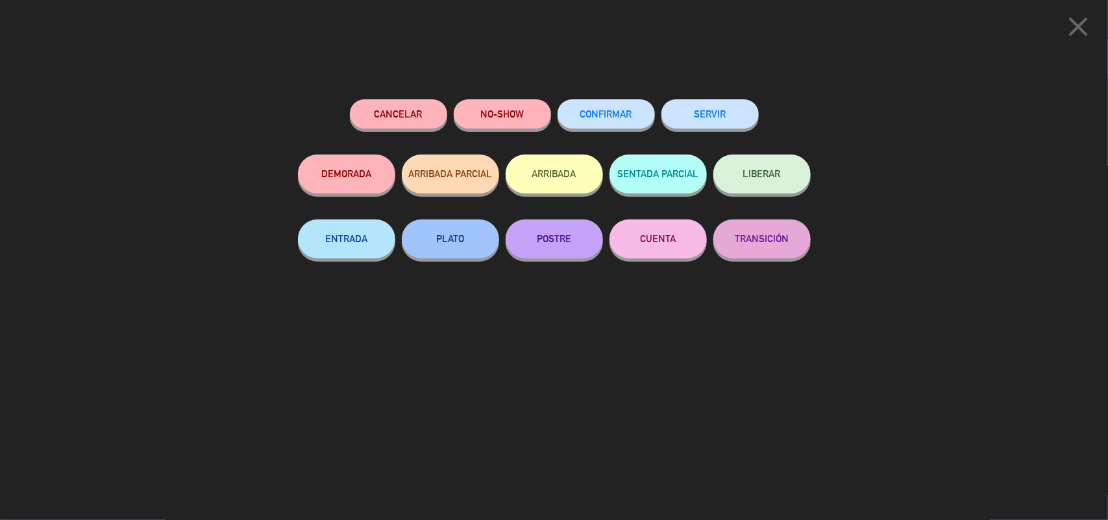
click at [750, 127] on div "SERVIR" at bounding box center [709, 126] width 97 height 55
click at [744, 120] on button "SERVIR" at bounding box center [709, 113] width 97 height 29
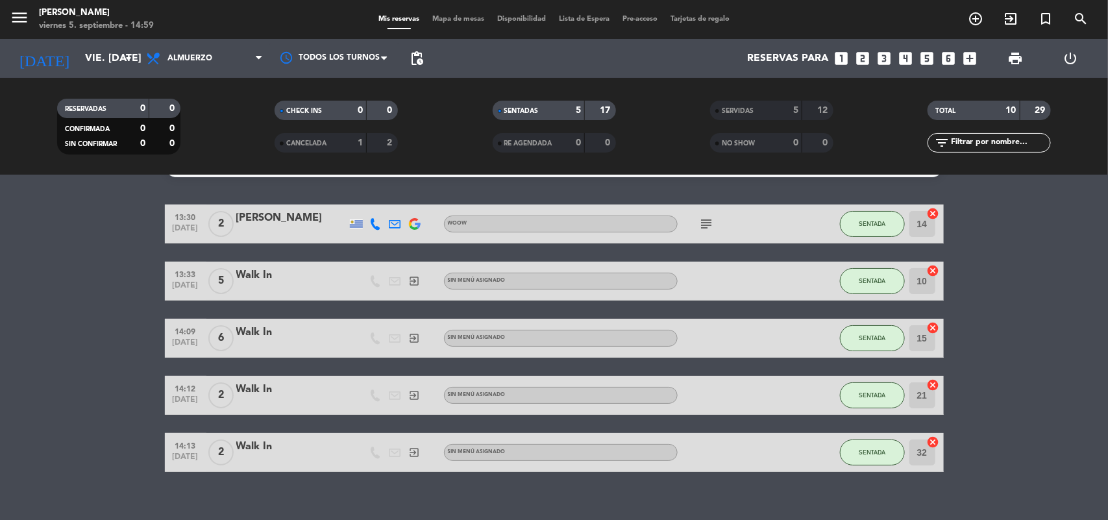
scroll to position [47, 0]
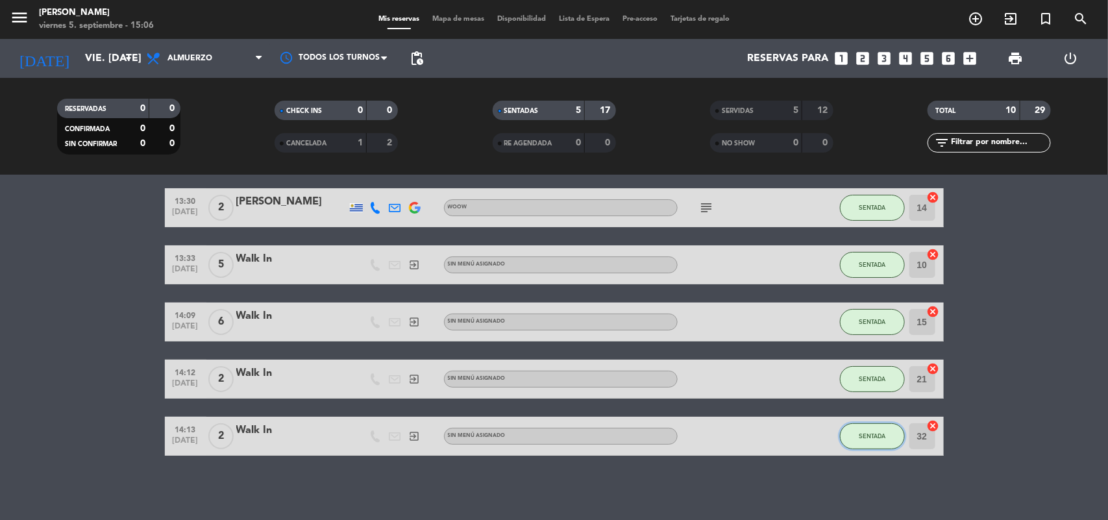
click at [890, 446] on button "SENTADA" at bounding box center [872, 436] width 65 height 26
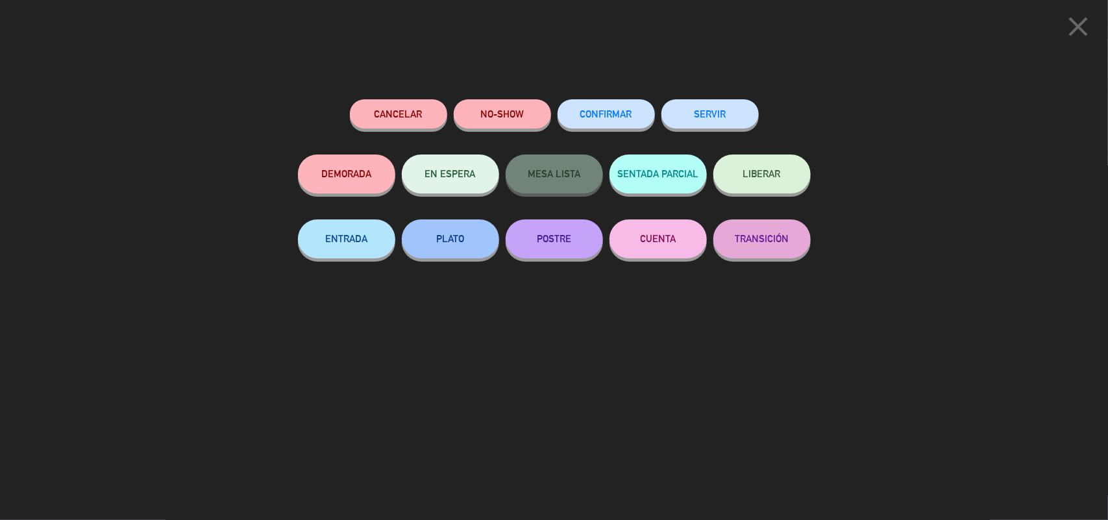
click at [731, 120] on button "SERVIR" at bounding box center [709, 113] width 97 height 29
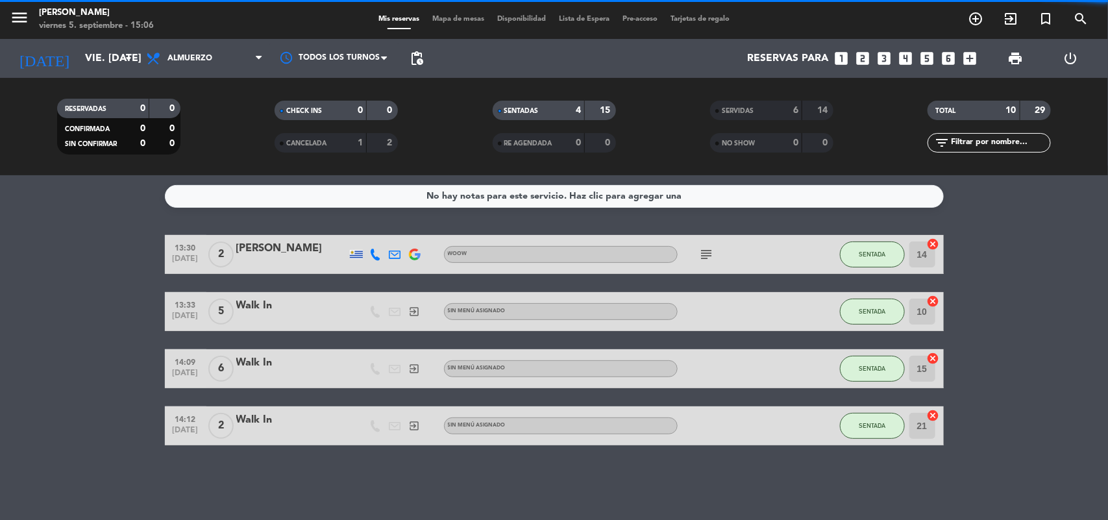
scroll to position [0, 0]
